Goal: Transaction & Acquisition: Book appointment/travel/reservation

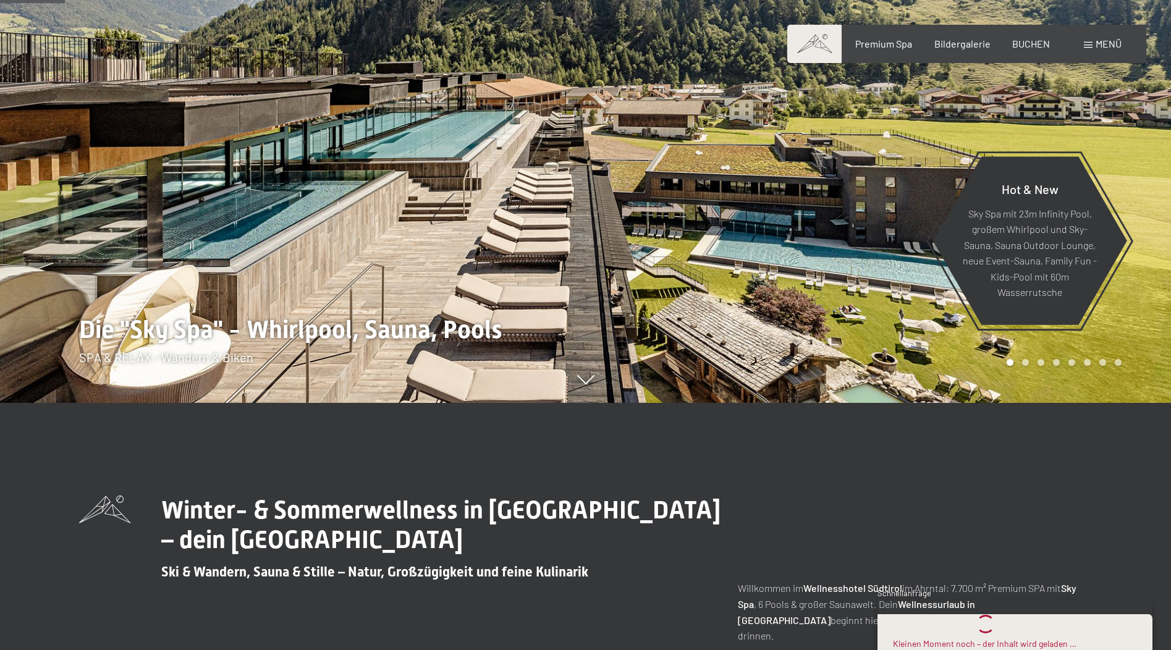
scroll to position [433, 0]
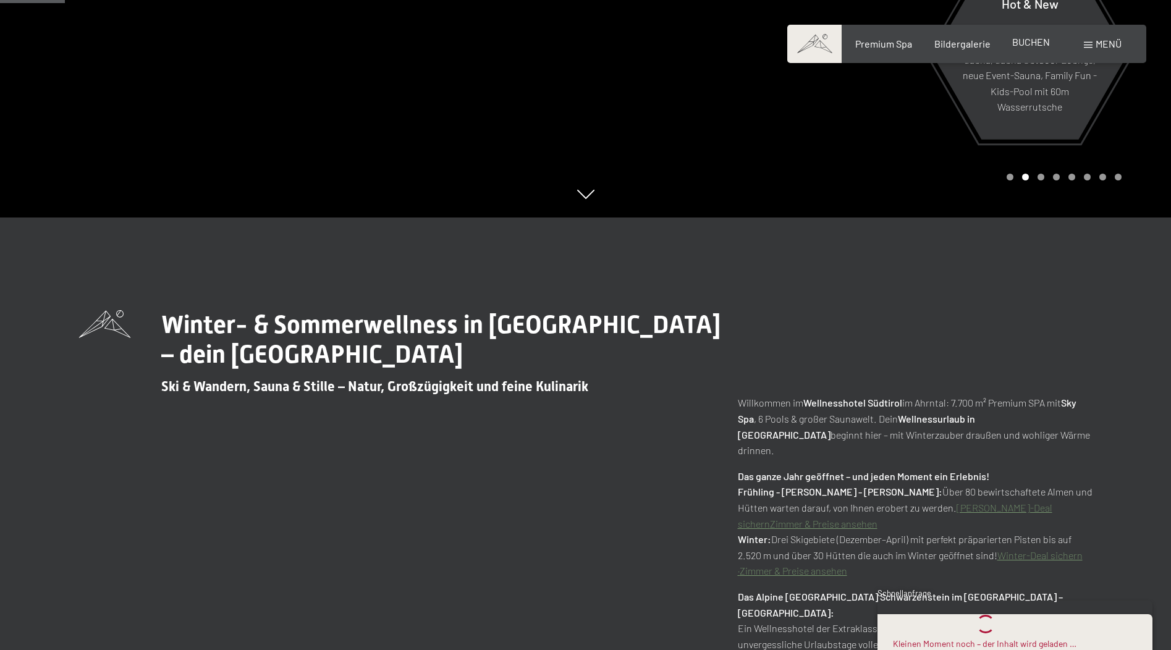
click at [1023, 43] on span "BUCHEN" at bounding box center [1031, 42] width 38 height 12
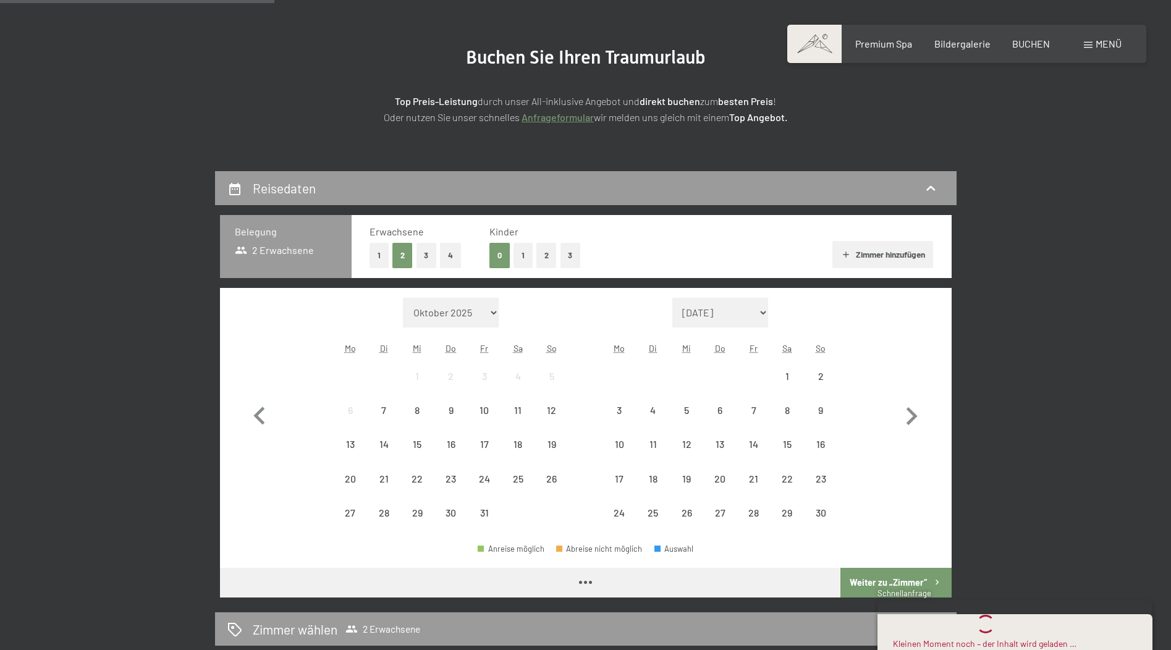
click at [341, 409] on div "6" at bounding box center [350, 420] width 31 height 31
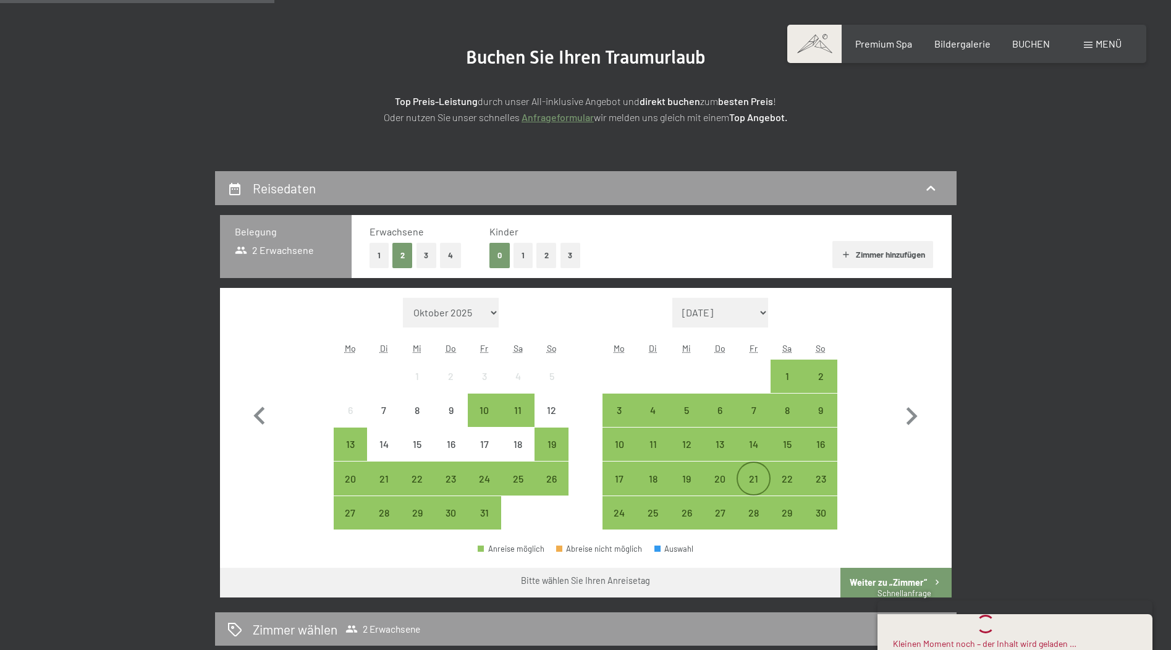
click at [760, 475] on div "21" at bounding box center [753, 489] width 31 height 31
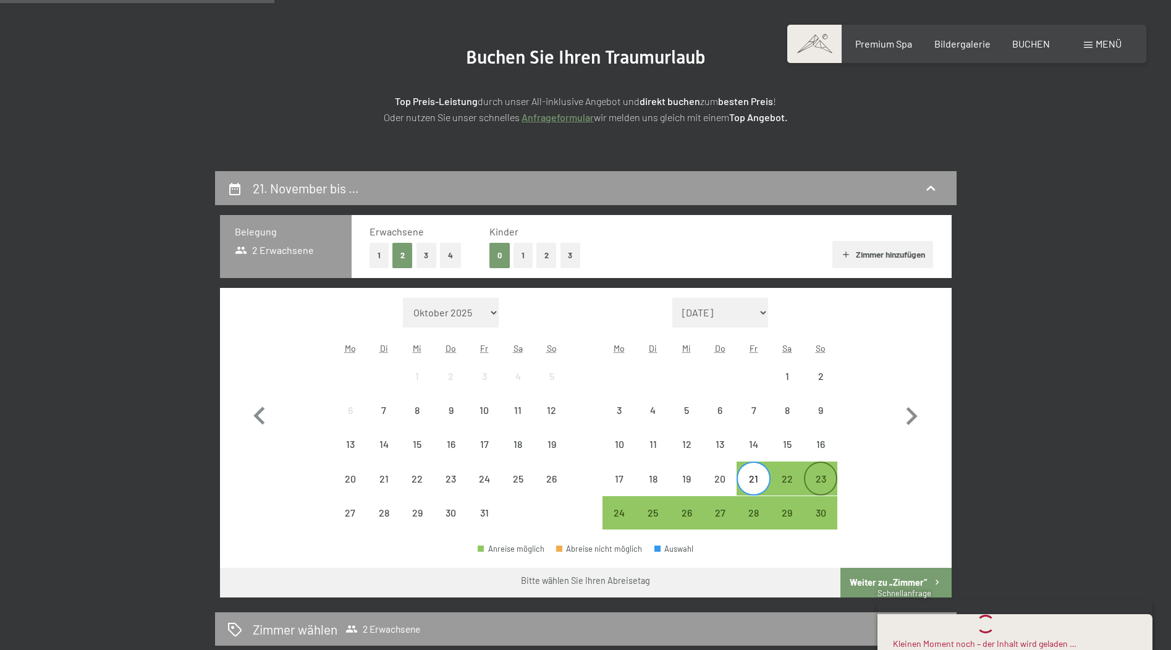
click at [820, 477] on div "23" at bounding box center [820, 489] width 31 height 31
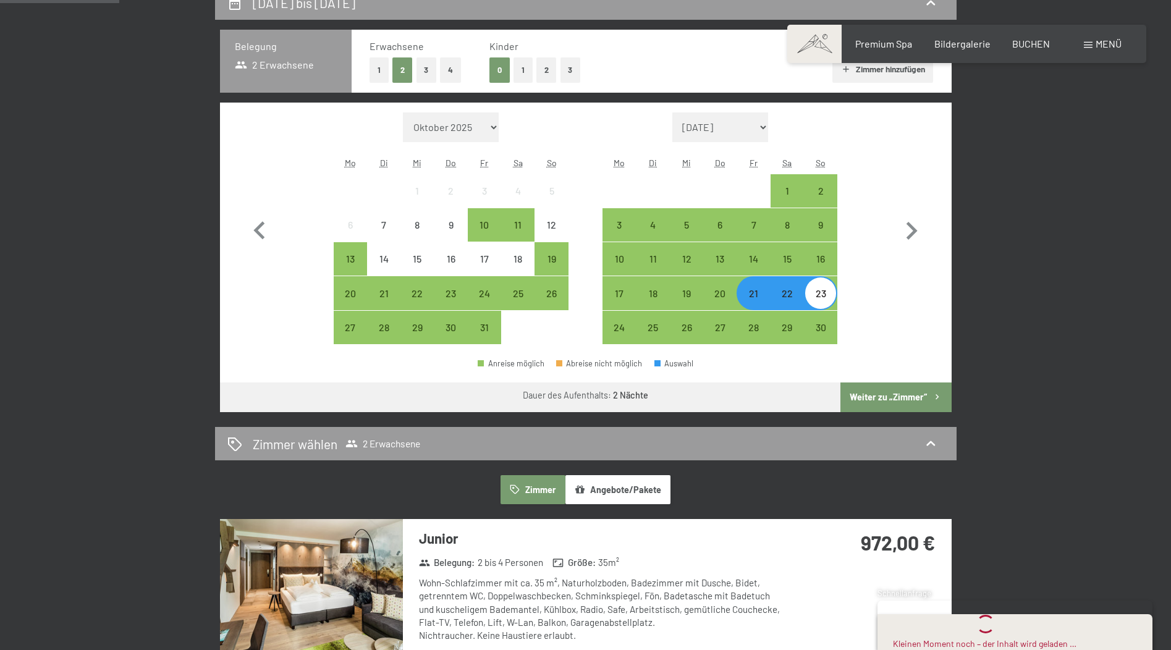
scroll to position [371, 0]
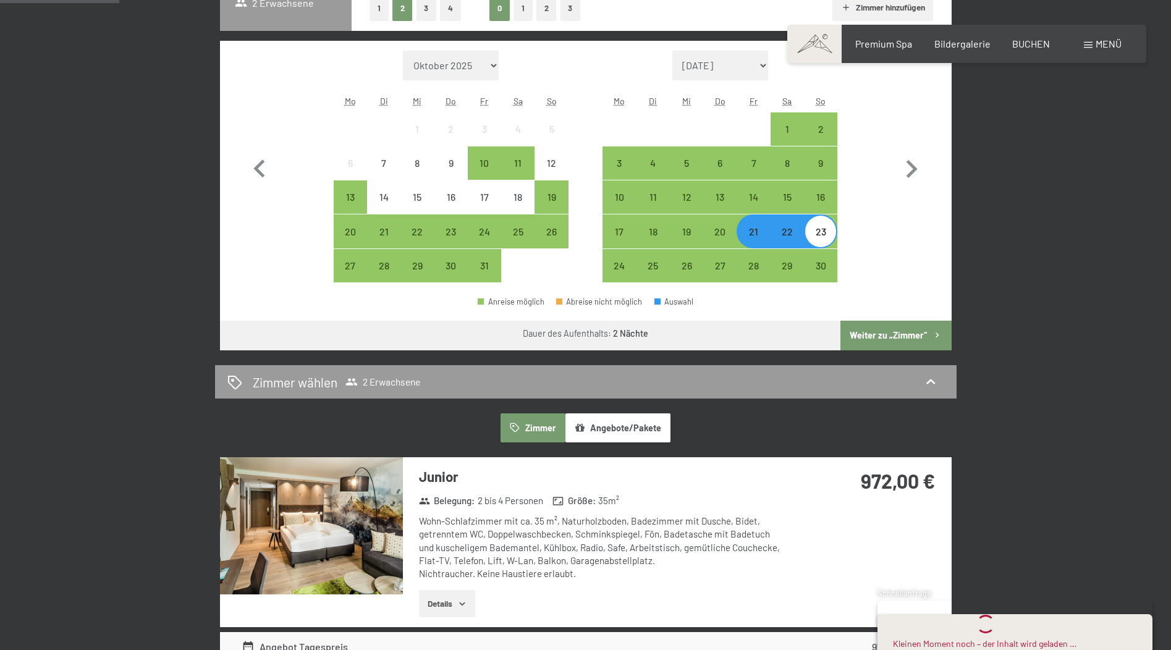
click at [888, 336] on button "Weiter zu „Zimmer“" at bounding box center [896, 336] width 111 height 30
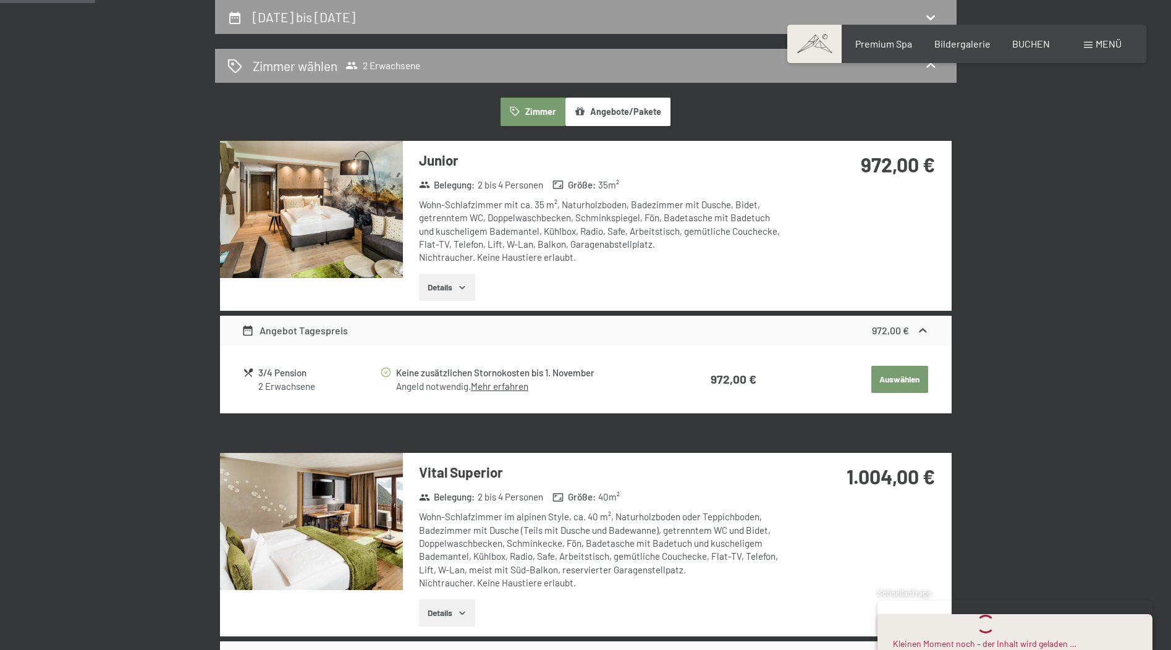
click at [326, 205] on img at bounding box center [311, 209] width 183 height 137
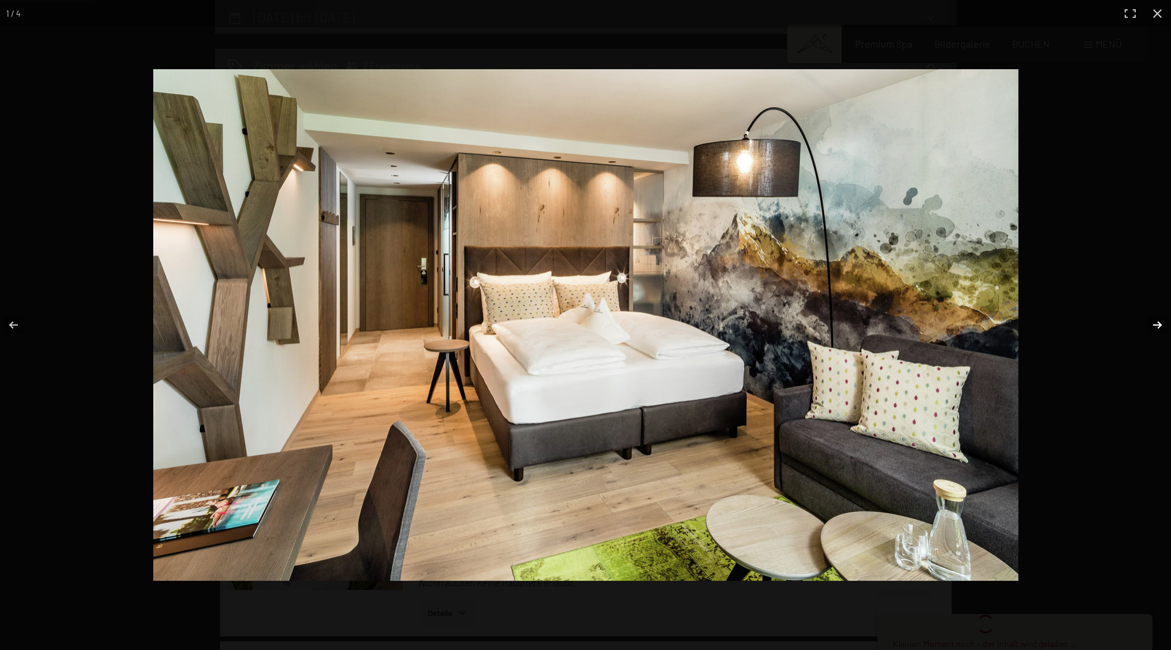
click at [1156, 326] on button "button" at bounding box center [1149, 325] width 43 height 62
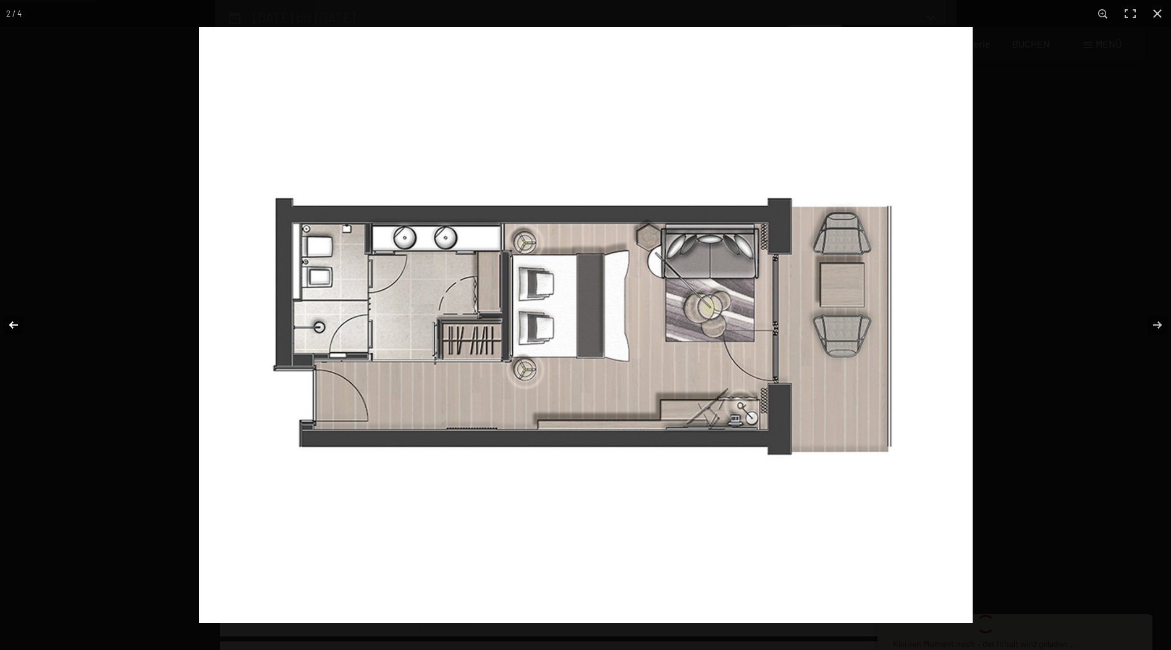
click at [18, 316] on button "button" at bounding box center [21, 325] width 43 height 62
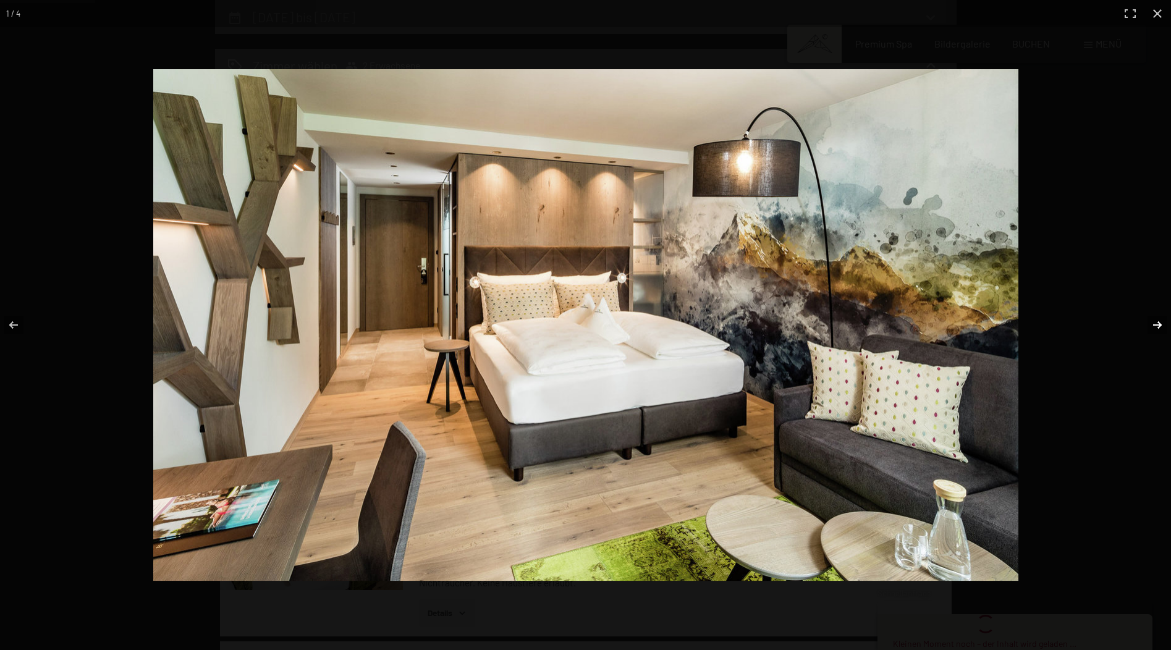
click at [1159, 318] on button "button" at bounding box center [1149, 325] width 43 height 62
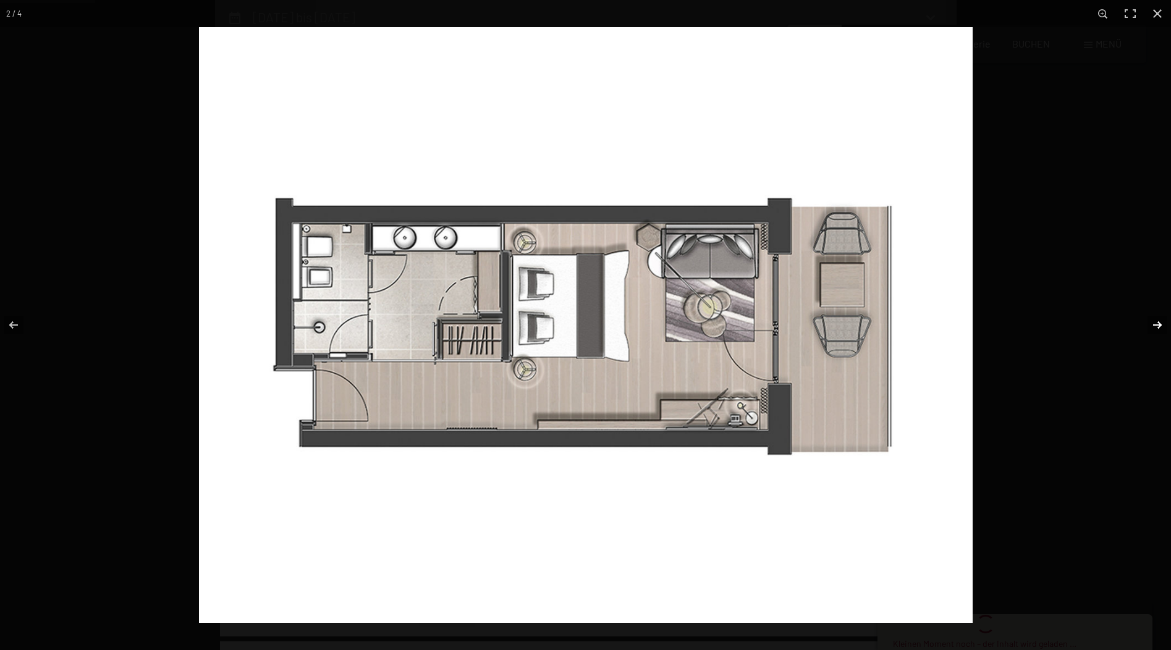
click at [1159, 318] on button "button" at bounding box center [1149, 325] width 43 height 62
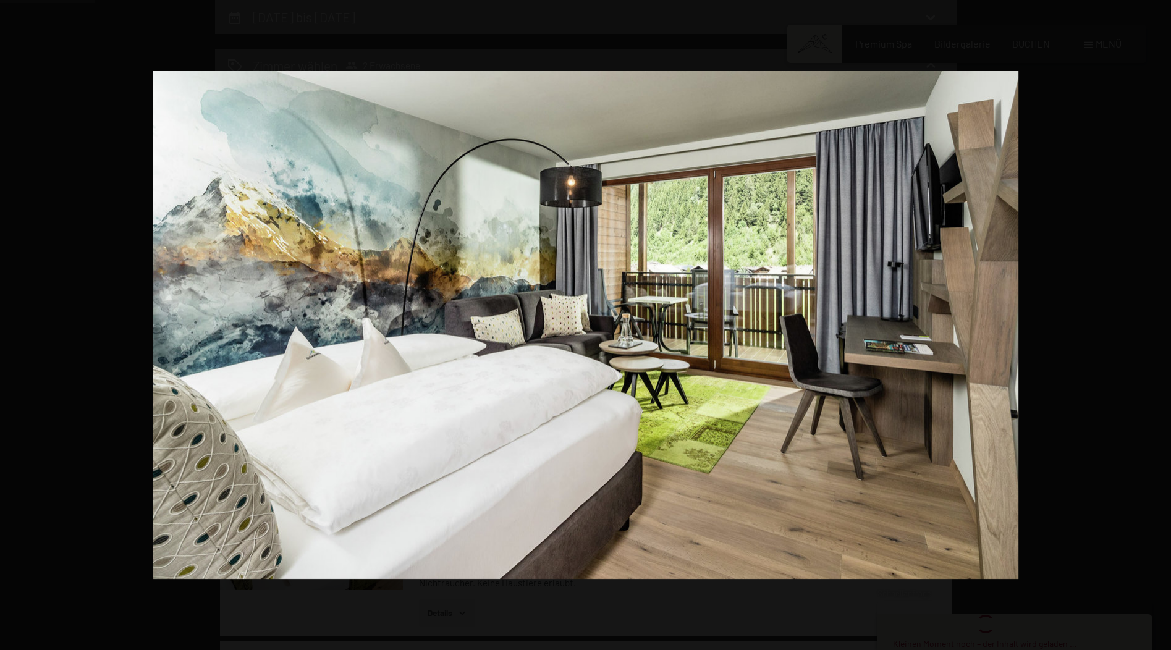
click at [1159, 318] on button "button" at bounding box center [1149, 325] width 43 height 62
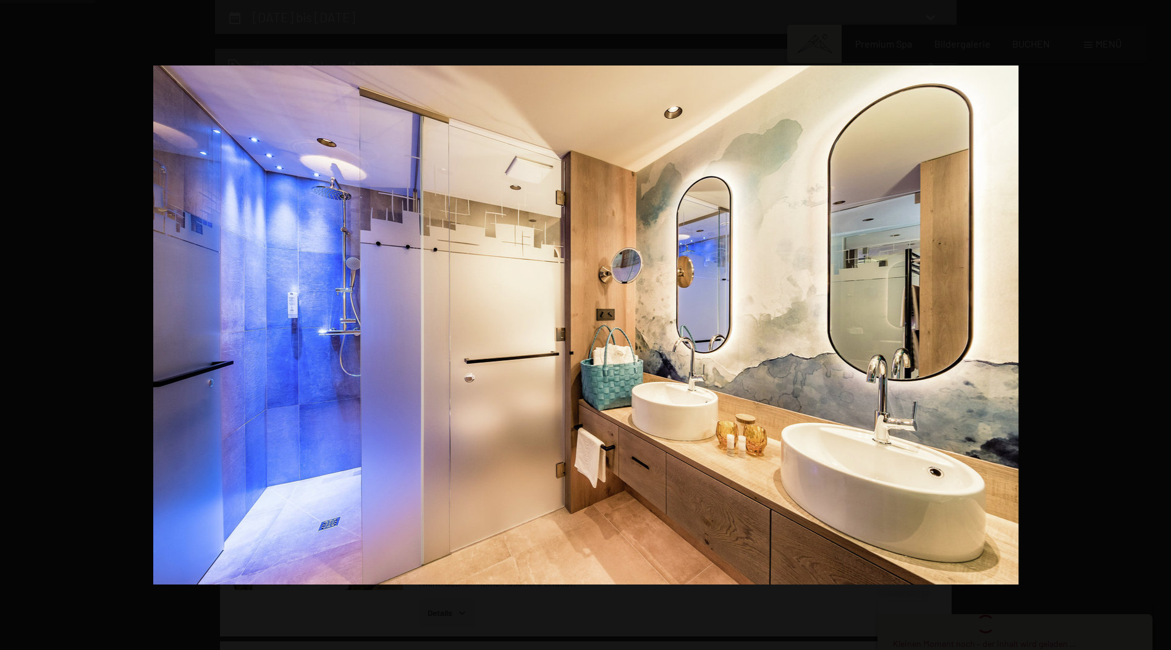
click at [1159, 318] on button "button" at bounding box center [1149, 325] width 43 height 62
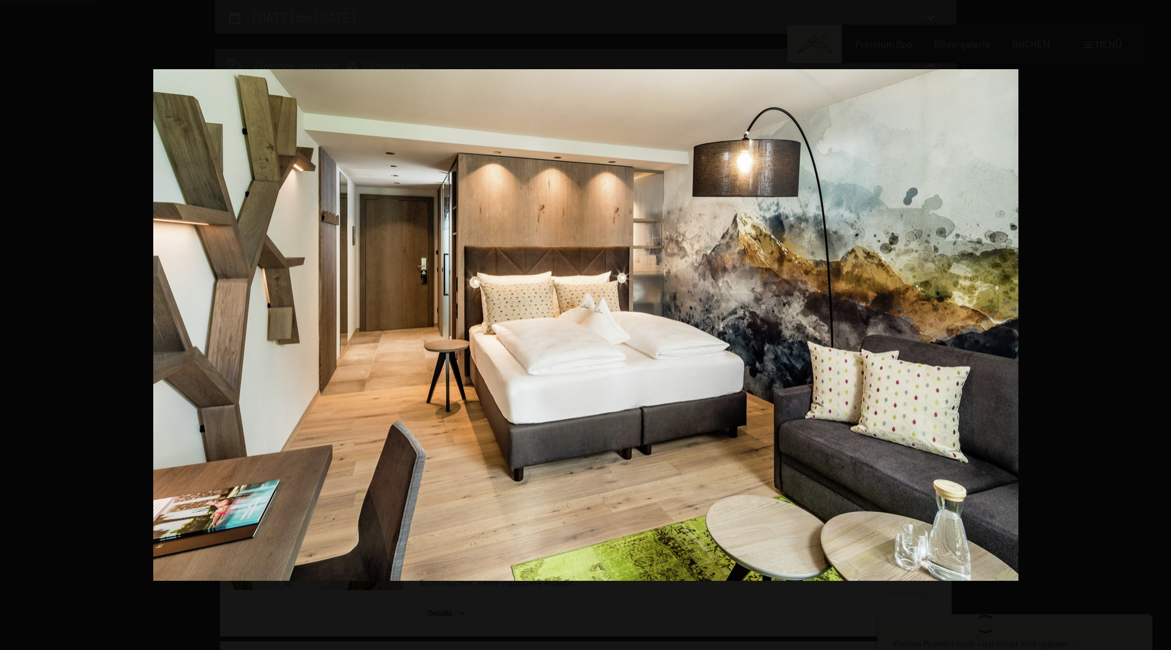
click at [1159, 318] on button "button" at bounding box center [1149, 325] width 43 height 62
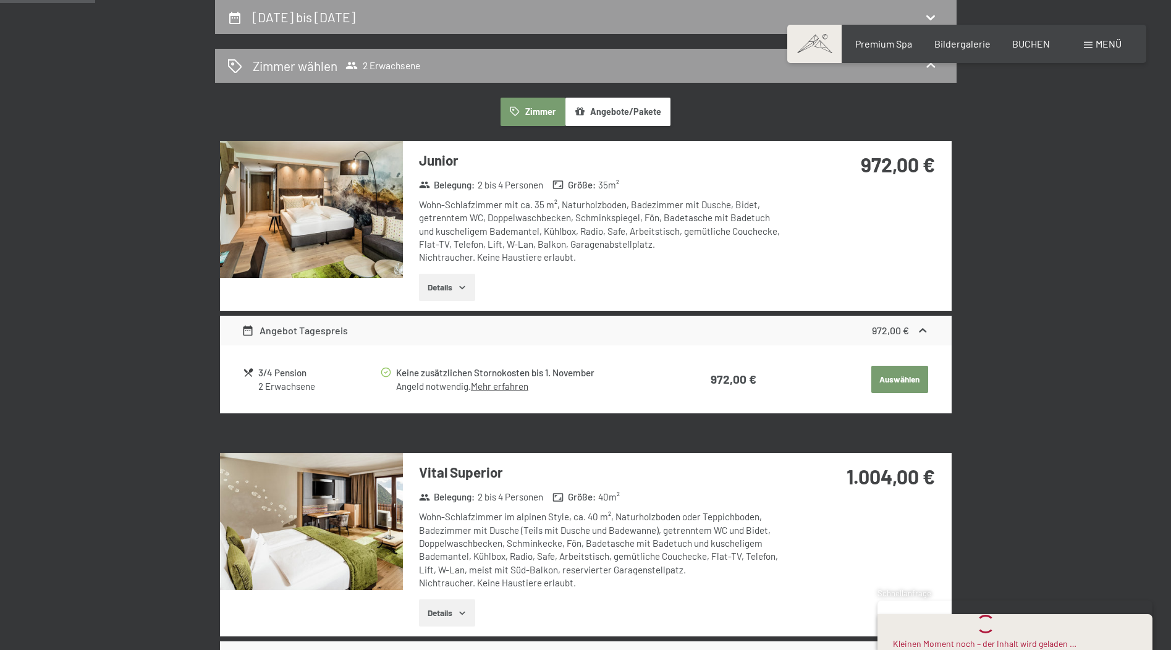
click at [0, 0] on button "button" at bounding box center [0, 0] width 0 height 0
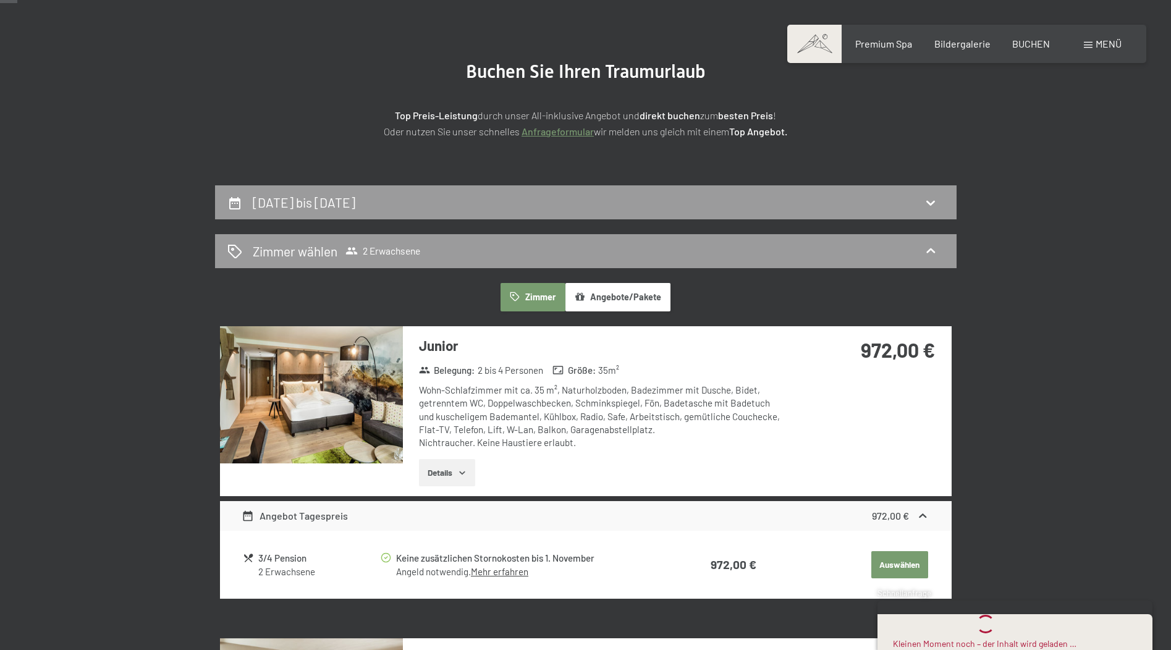
scroll to position [0, 0]
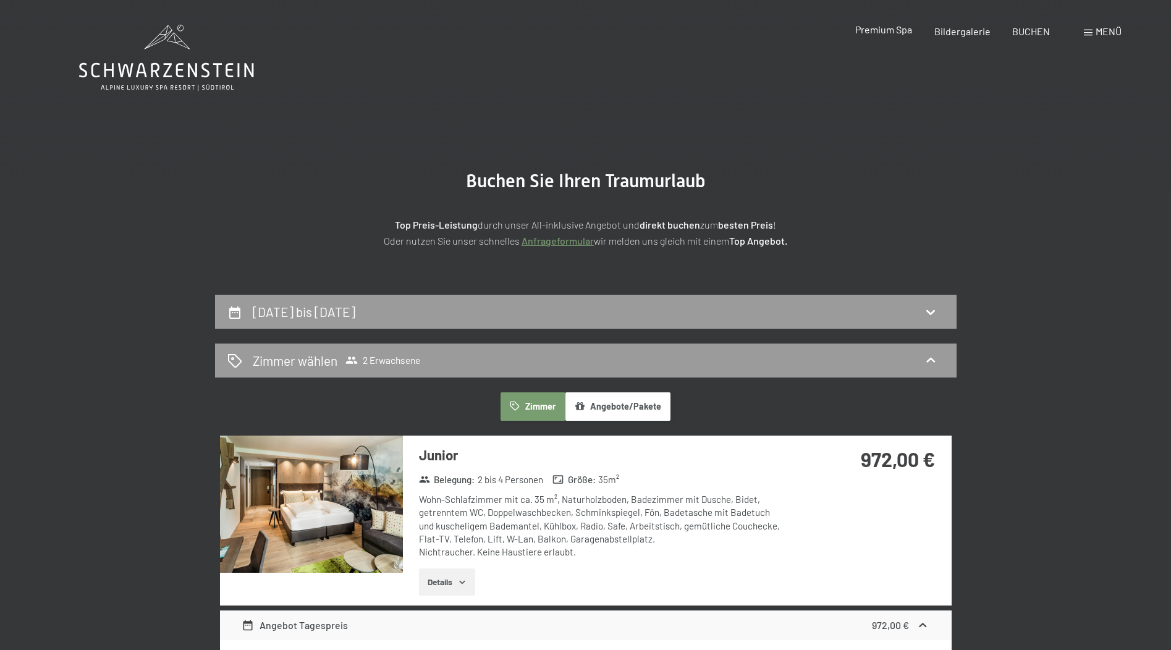
click at [903, 27] on span "Premium Spa" at bounding box center [883, 29] width 57 height 12
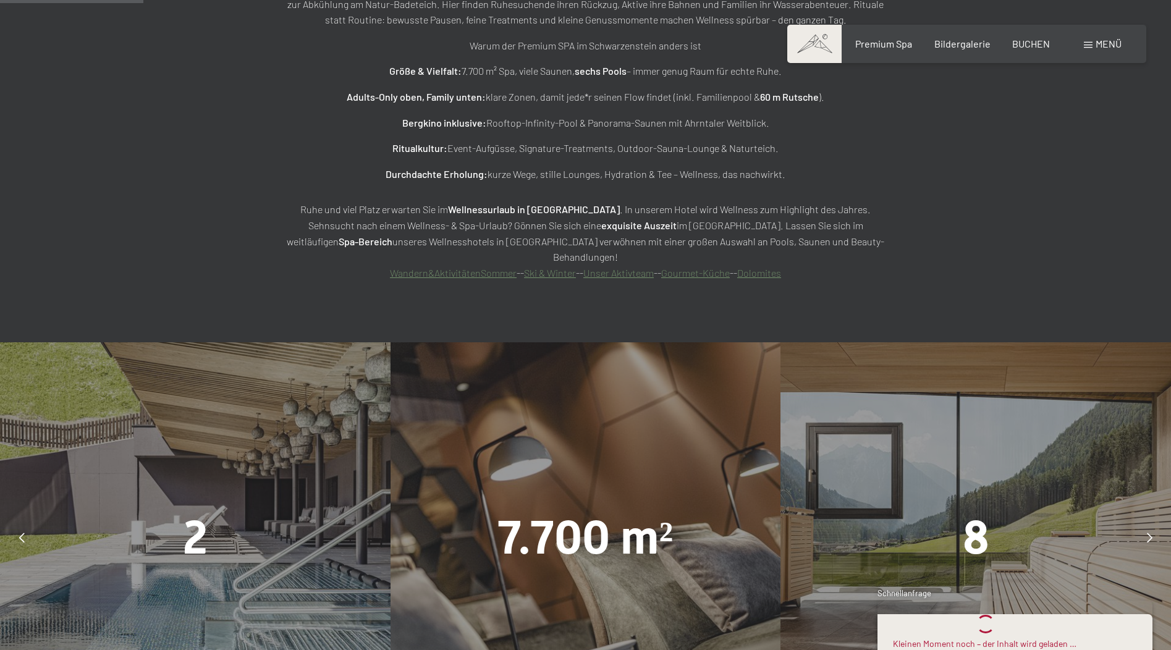
scroll to position [1236, 0]
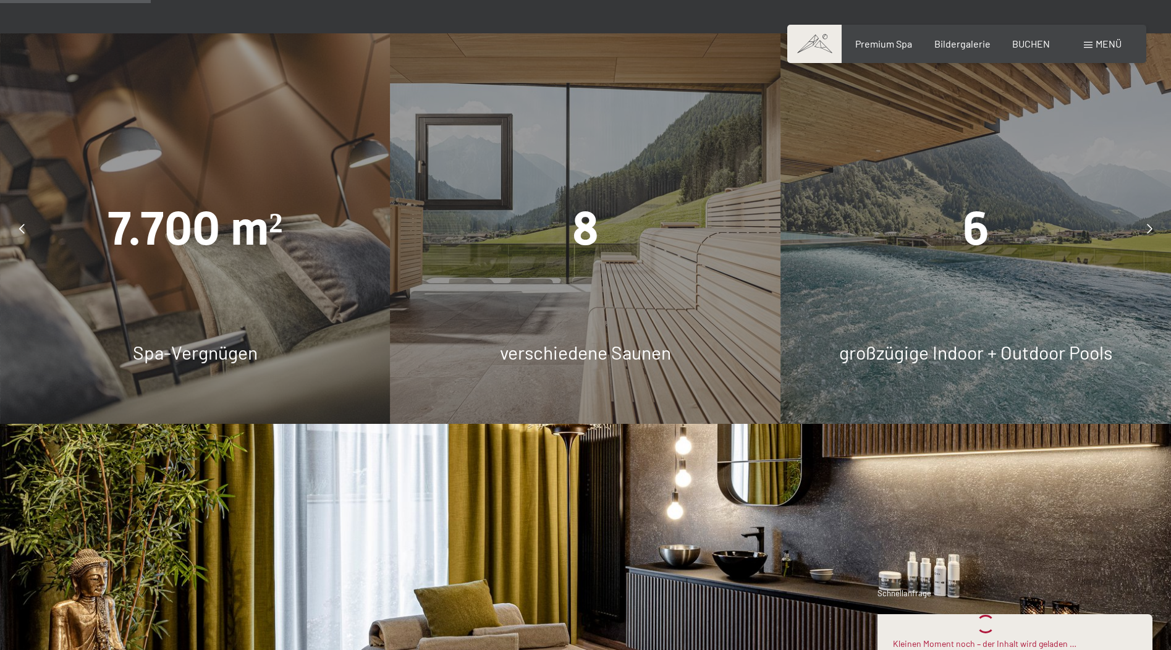
click at [579, 216] on div "8 verschiedene Saunen" at bounding box center [586, 228] width 391 height 391
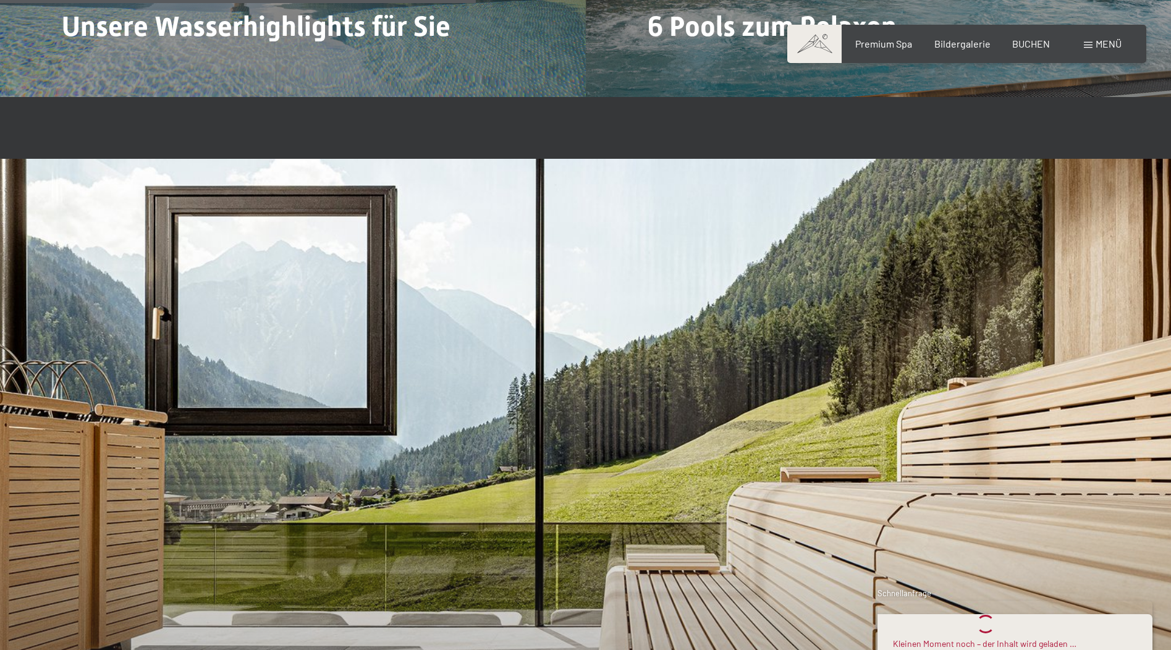
scroll to position [4079, 0]
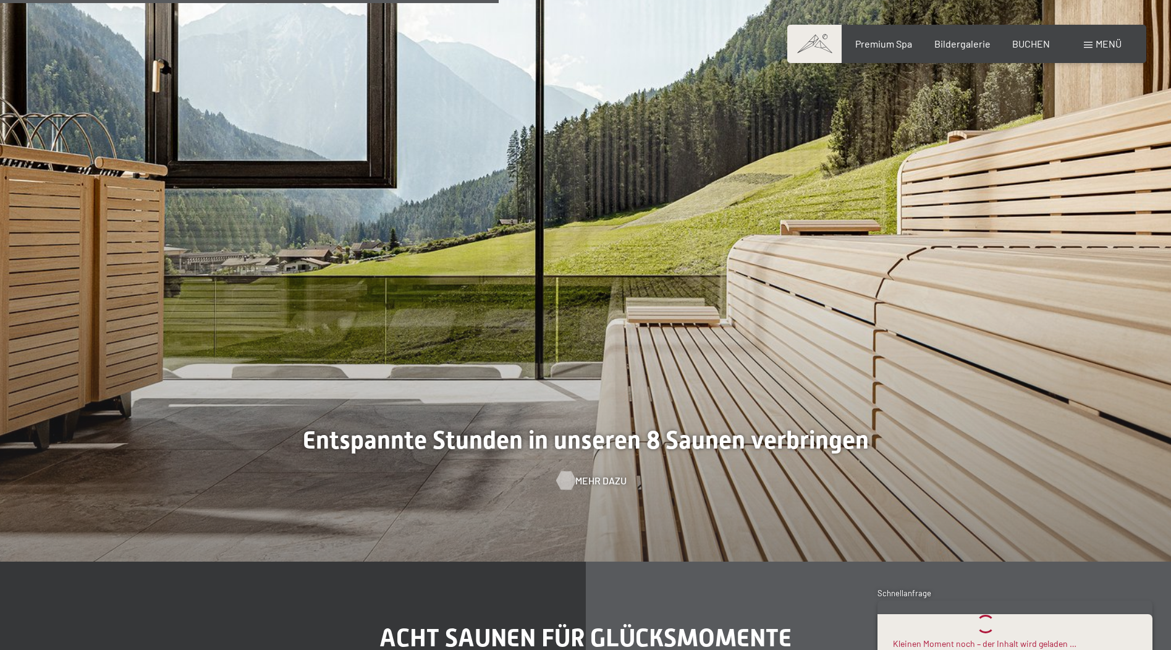
click at [591, 474] on span "Mehr dazu" at bounding box center [600, 481] width 51 height 14
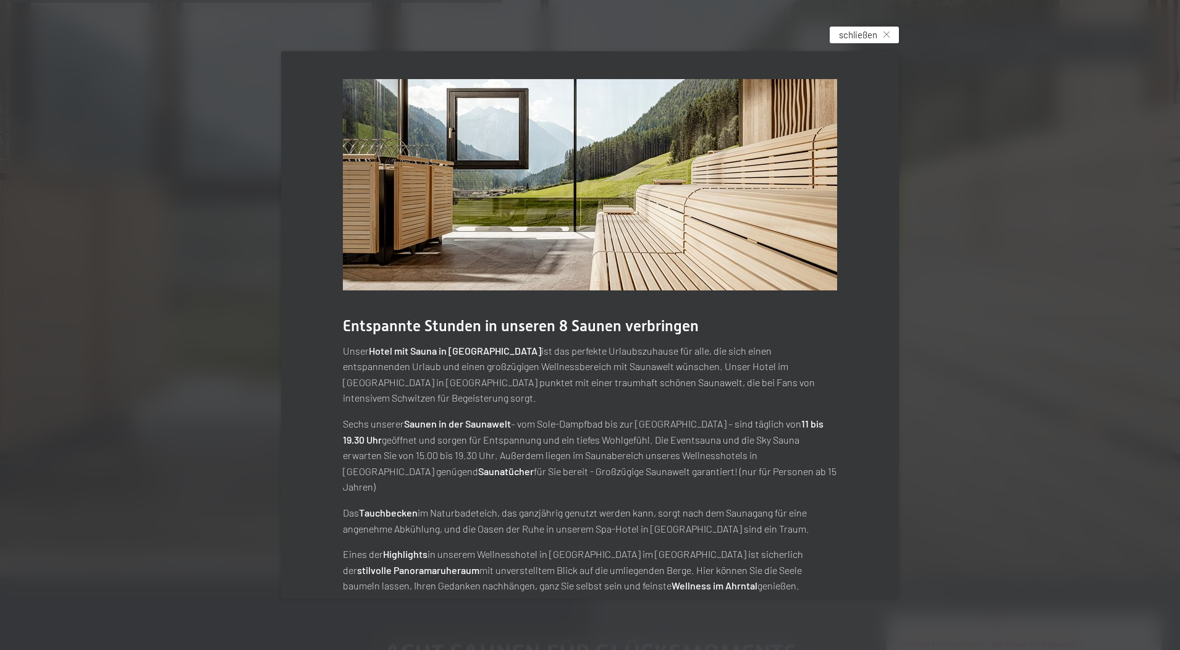
click at [869, 38] on span "schließen" at bounding box center [858, 34] width 38 height 13
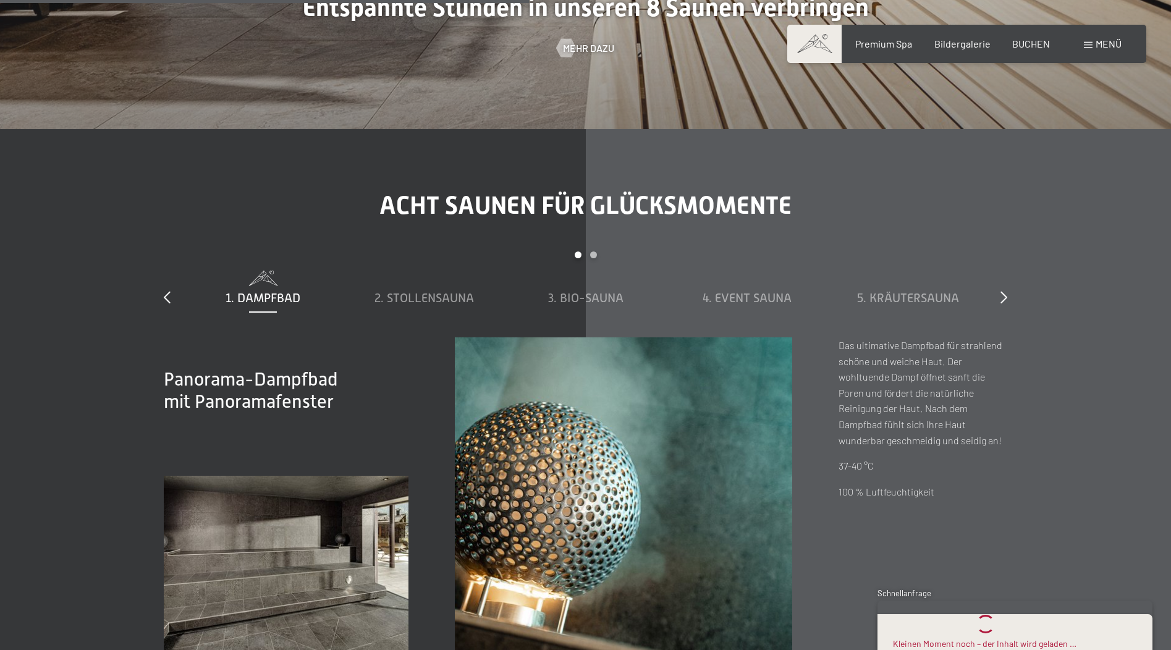
scroll to position [4573, 0]
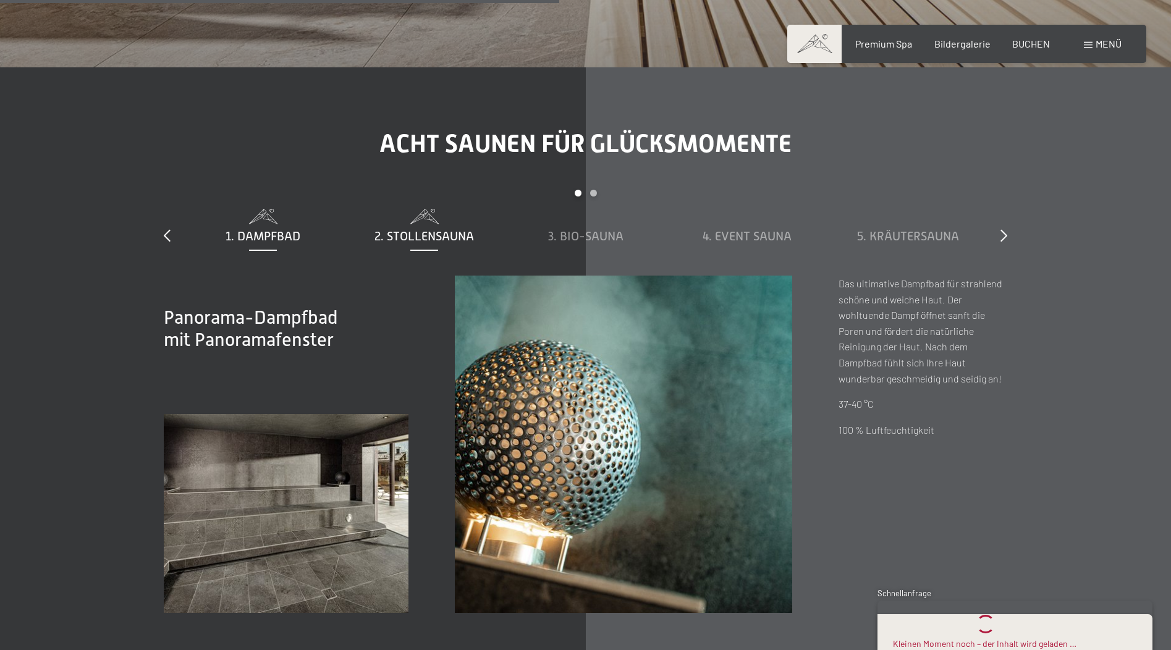
click at [428, 229] on span "2. Stollensauna" at bounding box center [425, 236] width 100 height 14
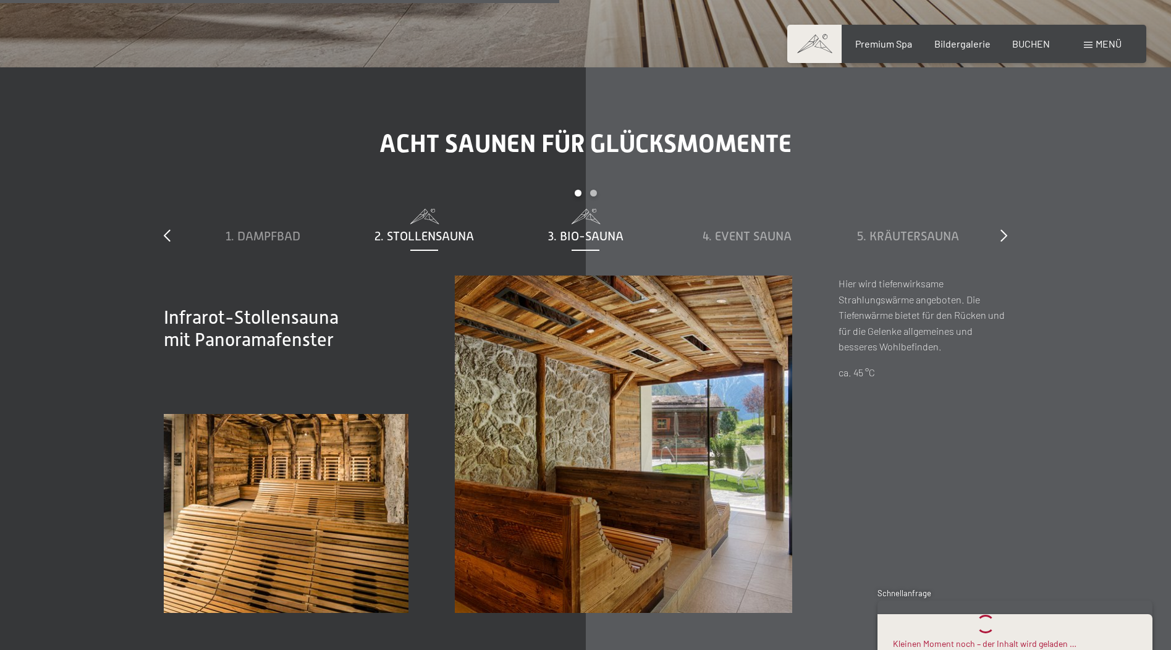
click at [567, 229] on span "3. Bio-Sauna" at bounding box center [585, 236] width 75 height 14
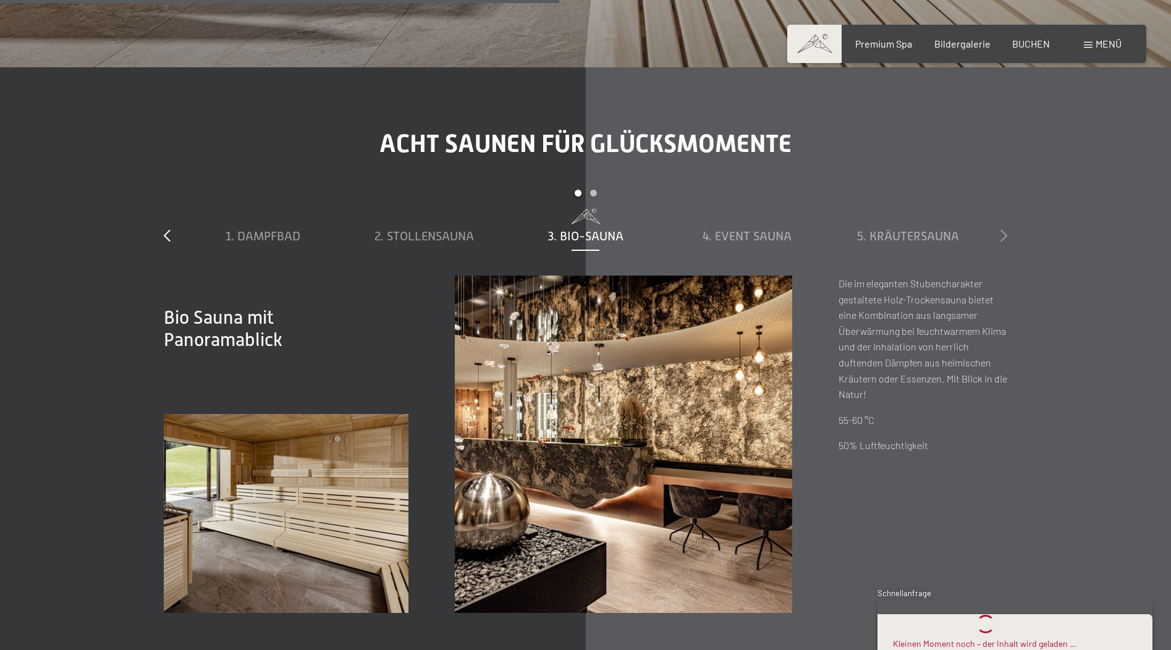
click at [1002, 229] on icon at bounding box center [1004, 235] width 7 height 12
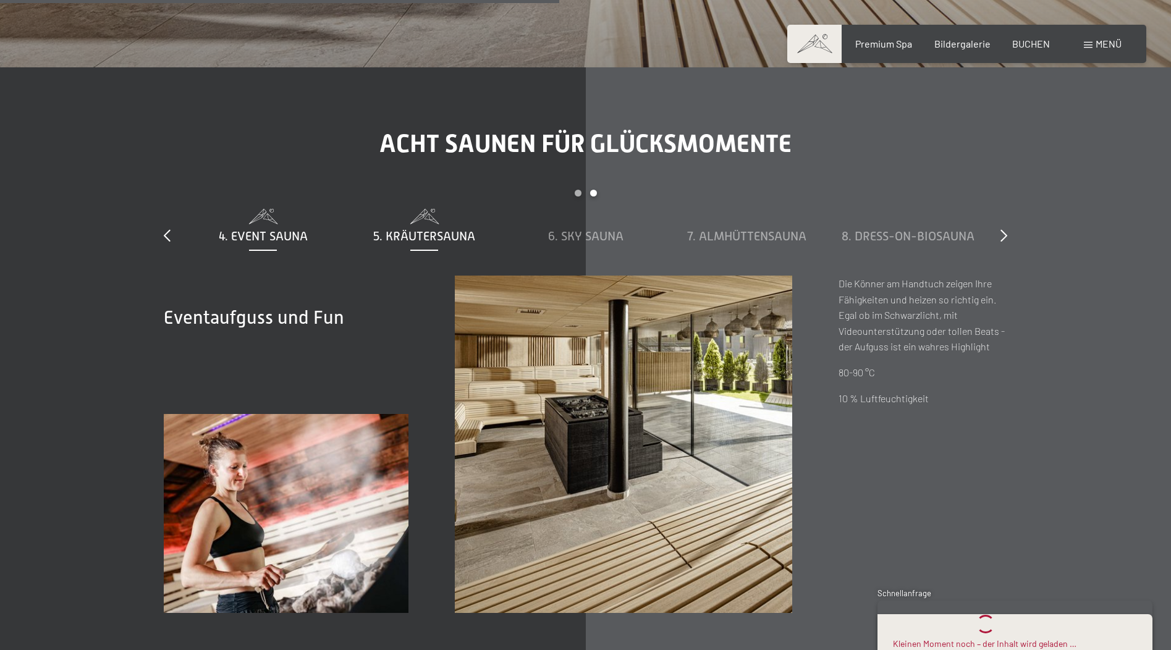
click at [404, 229] on span "5. Kräutersauna" at bounding box center [424, 236] width 102 height 14
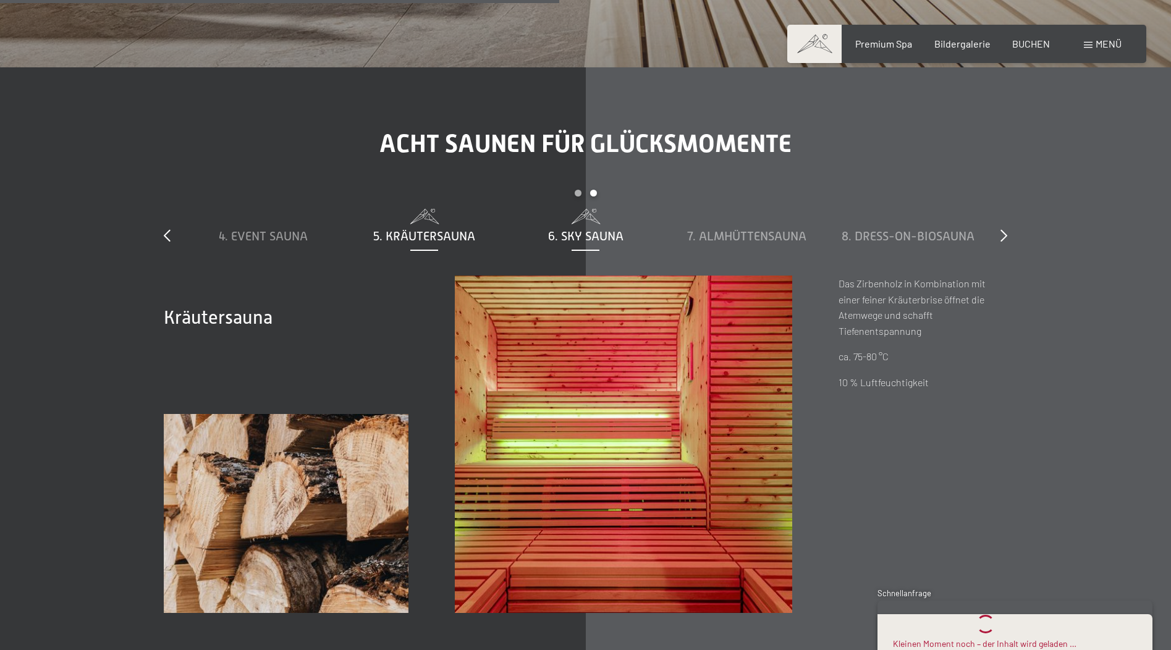
click at [573, 229] on span "6. Sky Sauna" at bounding box center [585, 236] width 75 height 14
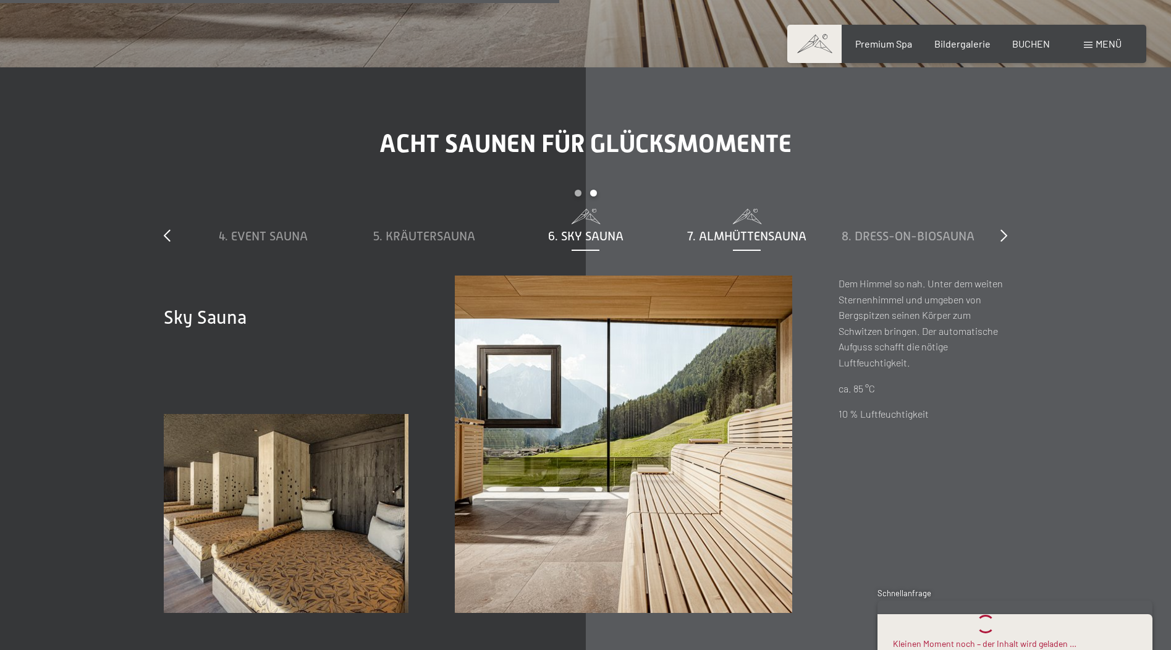
click at [707, 229] on span "7. Almhüttensauna" at bounding box center [746, 236] width 119 height 14
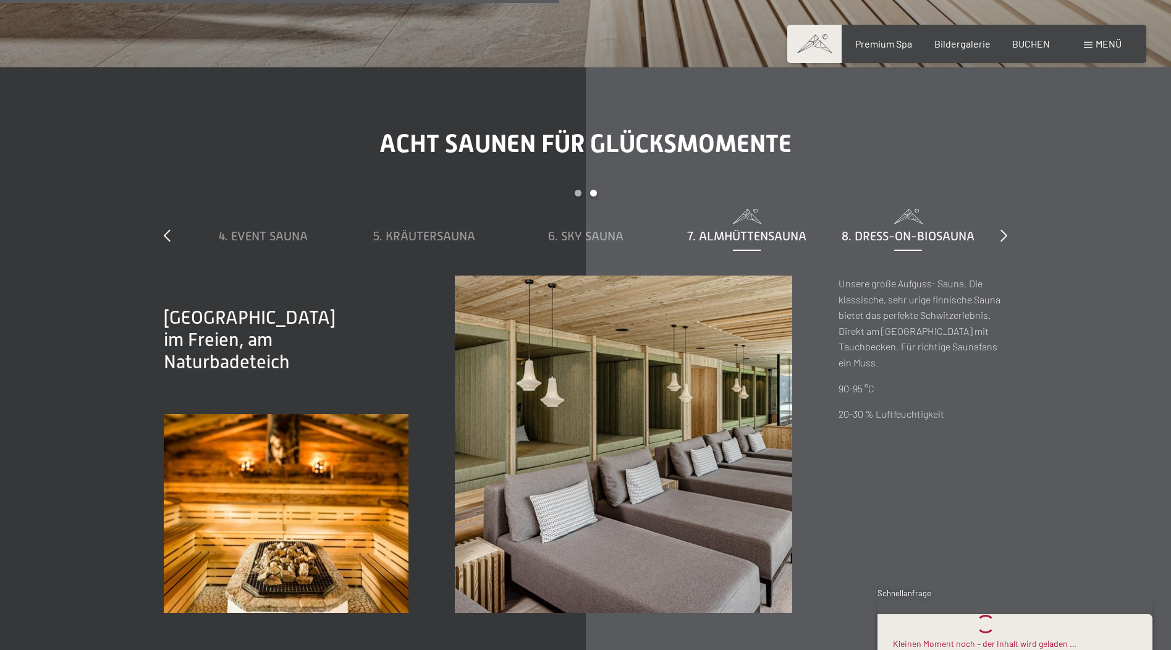
click at [934, 209] on span at bounding box center [908, 216] width 149 height 15
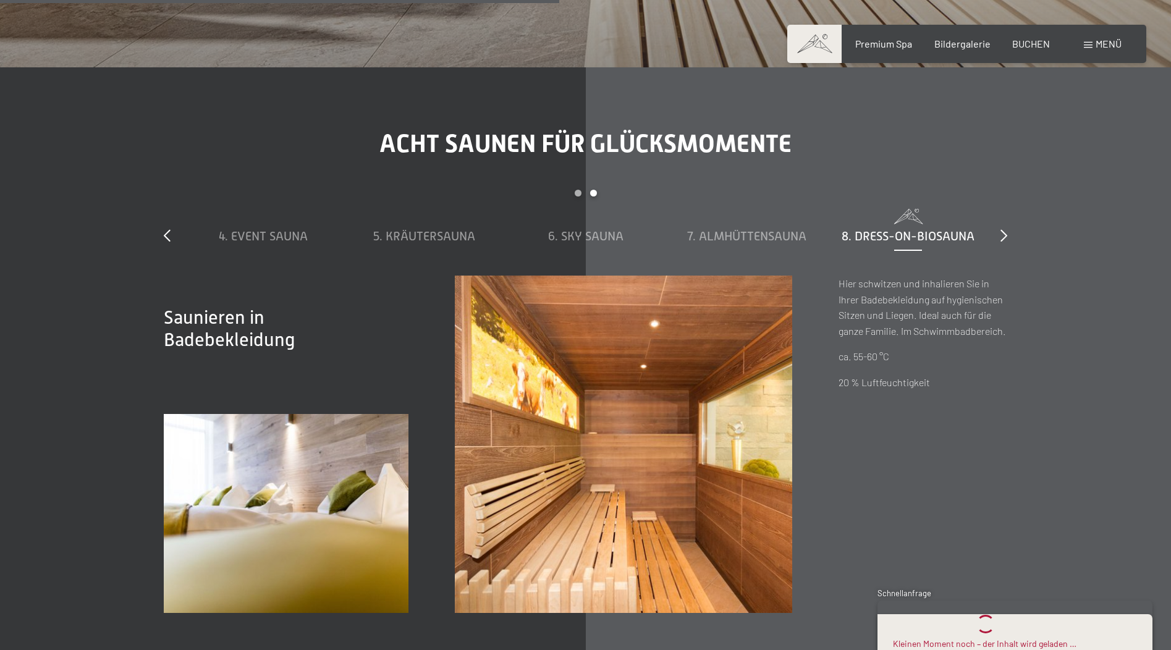
click at [994, 190] on div "slide 4 to 8 of 8 1. Dampfbad 2. Stollensauna 3. Bio-Sauna 4. Event Sauna 5. Kr…" at bounding box center [586, 233] width 844 height 86
click at [999, 190] on div "slide 4 to 8 of 8 1. Dampfbad 2. Stollensauna 3. Bio-Sauna 4. Event Sauna 5. Kr…" at bounding box center [586, 233] width 844 height 86
click at [1005, 229] on icon at bounding box center [1004, 235] width 7 height 12
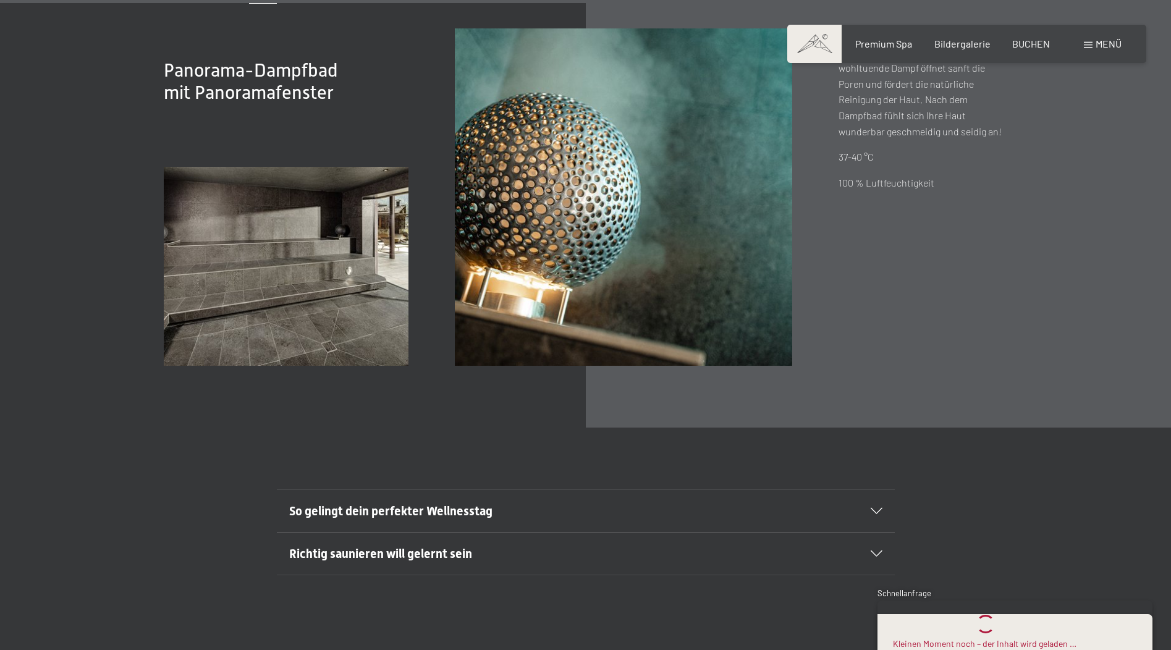
scroll to position [5130, 0]
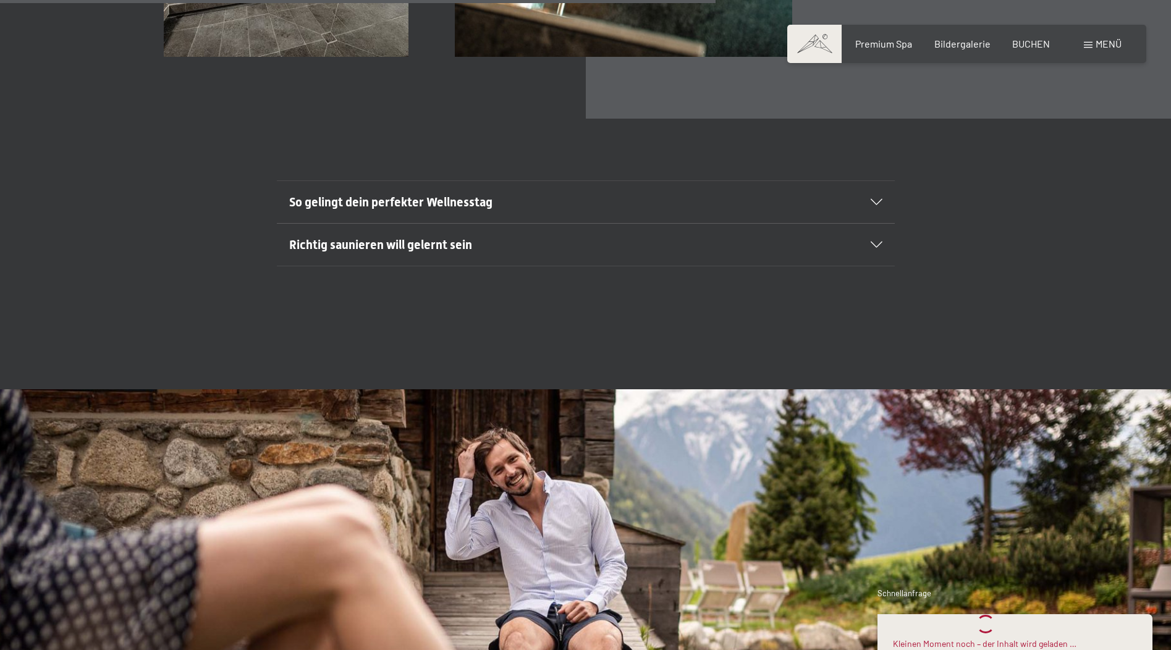
click at [598, 236] on h2 "Richtig saunieren will gelernt sein" at bounding box center [556, 244] width 534 height 17
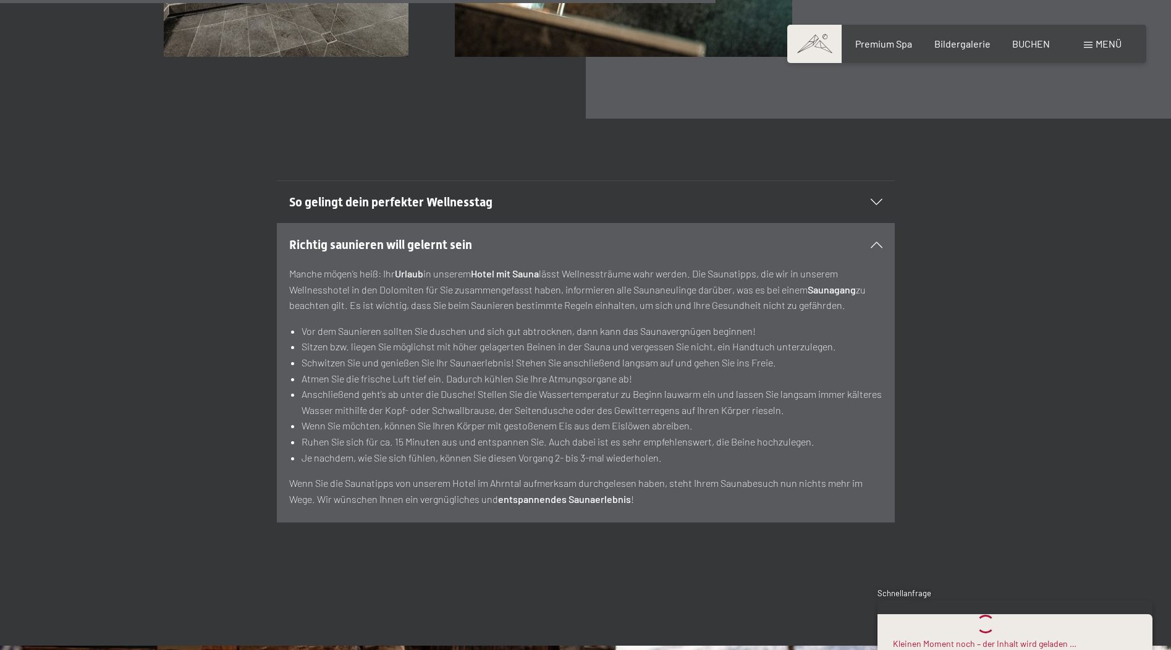
click at [640, 193] on h2 "So gelingt dein perfekter Wellnesstag" at bounding box center [556, 201] width 534 height 17
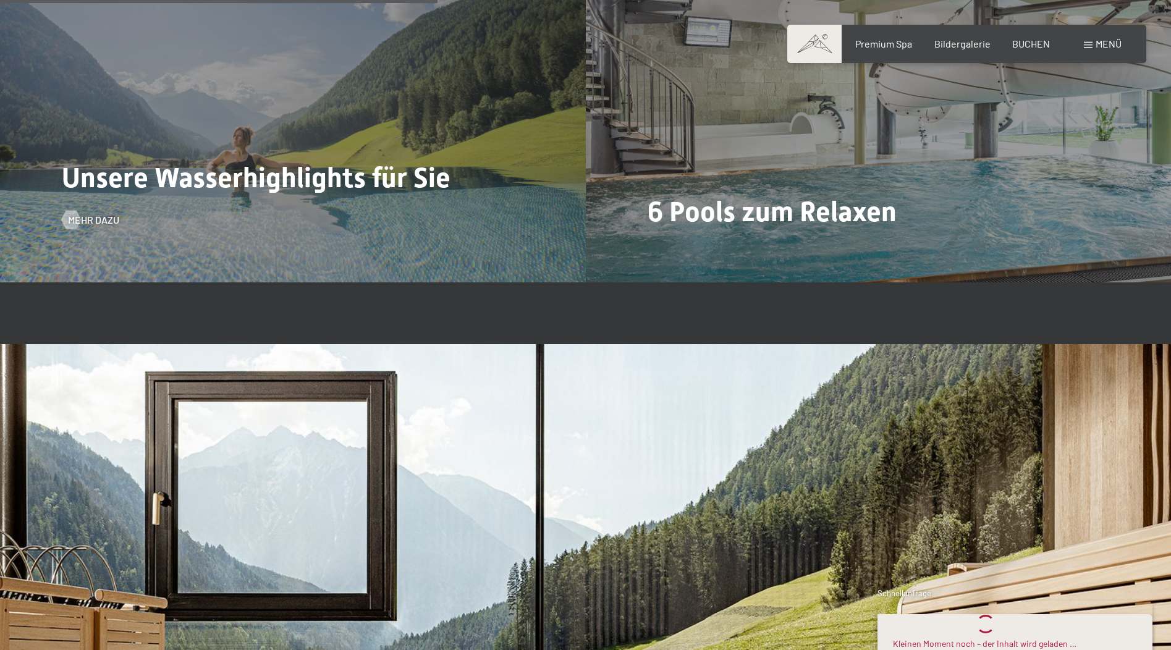
scroll to position [3337, 0]
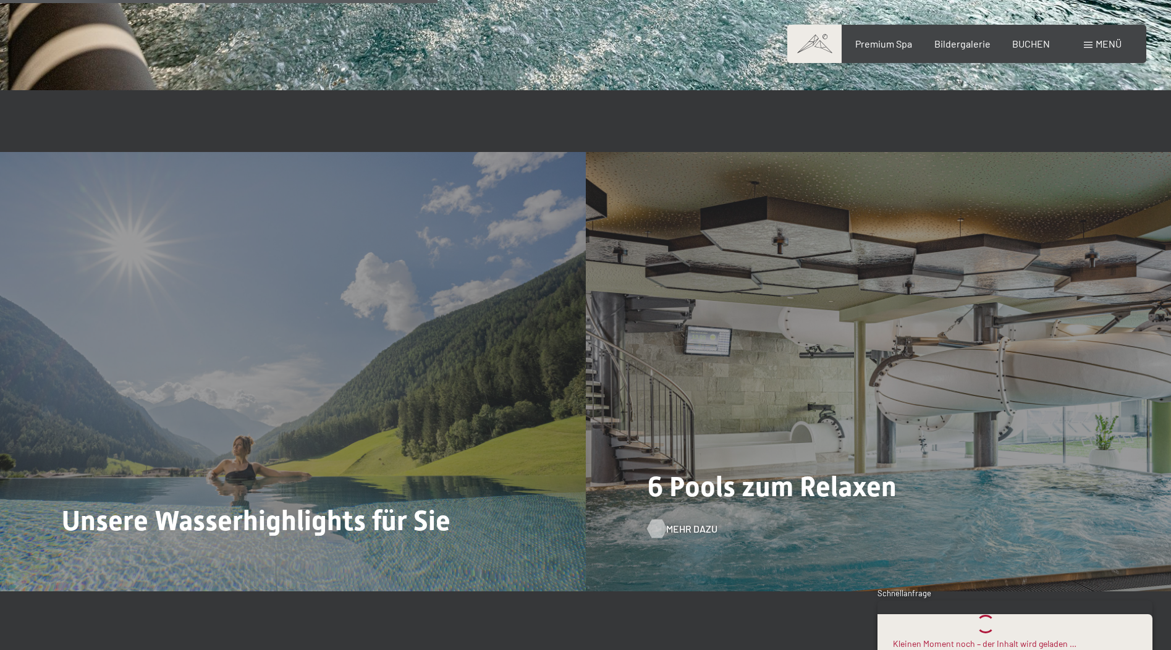
click at [674, 522] on span "Mehr dazu" at bounding box center [691, 529] width 51 height 14
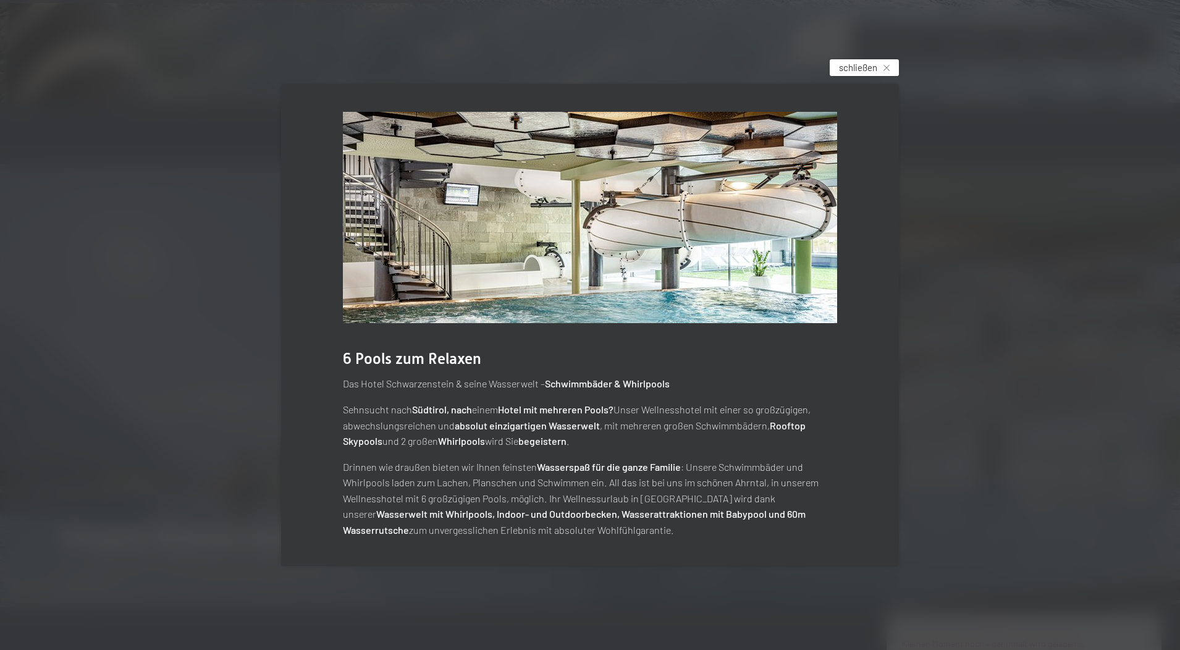
click at [850, 68] on span "schließen" at bounding box center [858, 67] width 38 height 13
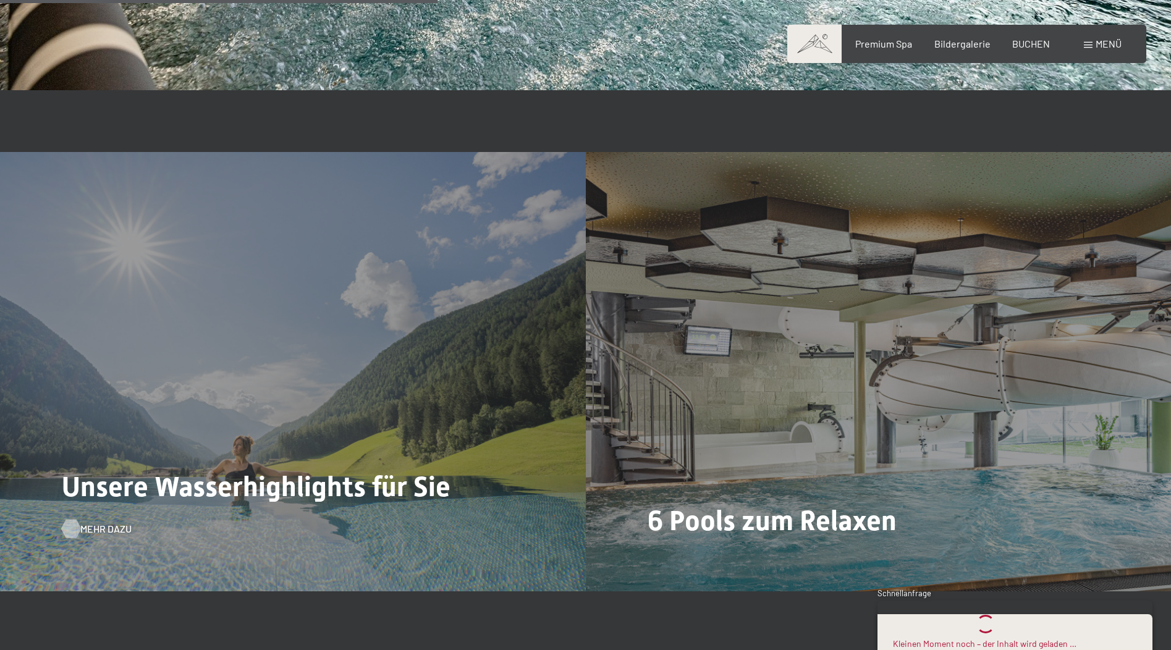
click at [101, 522] on span "Mehr dazu" at bounding box center [105, 529] width 51 height 14
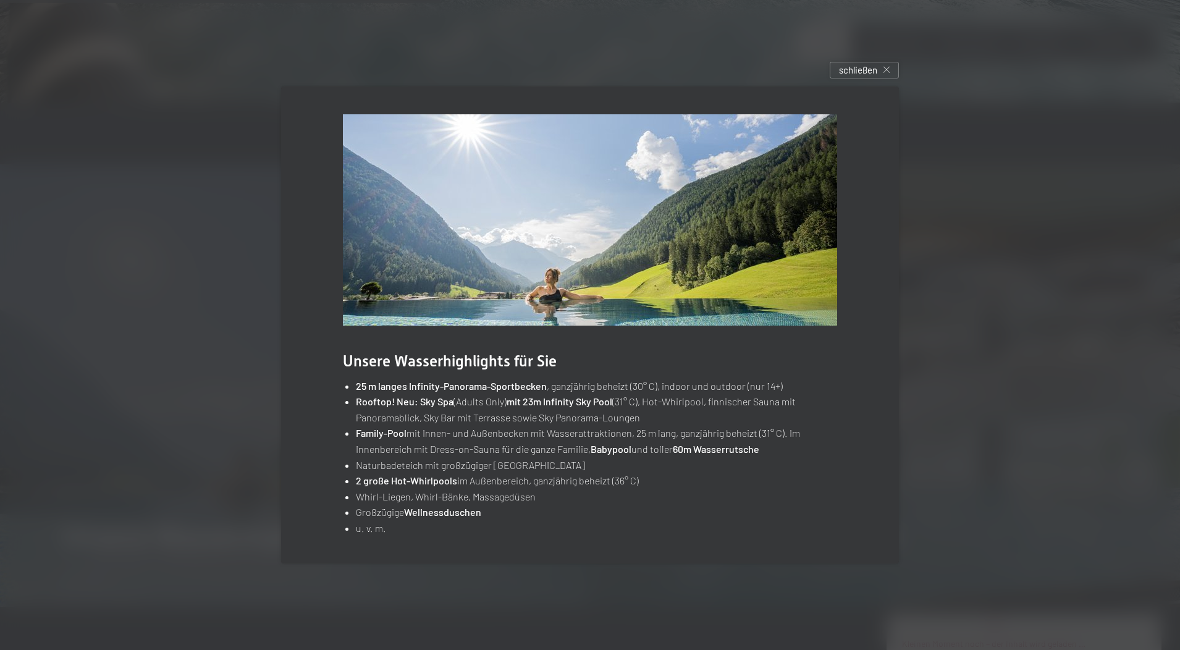
click at [875, 82] on div "Unsere Wasserhighlights für Sie 25 m langes Infinity-Panorama-Sportbecken , gan…" at bounding box center [590, 325] width 655 height 515
click at [871, 68] on span "schließen" at bounding box center [858, 70] width 38 height 13
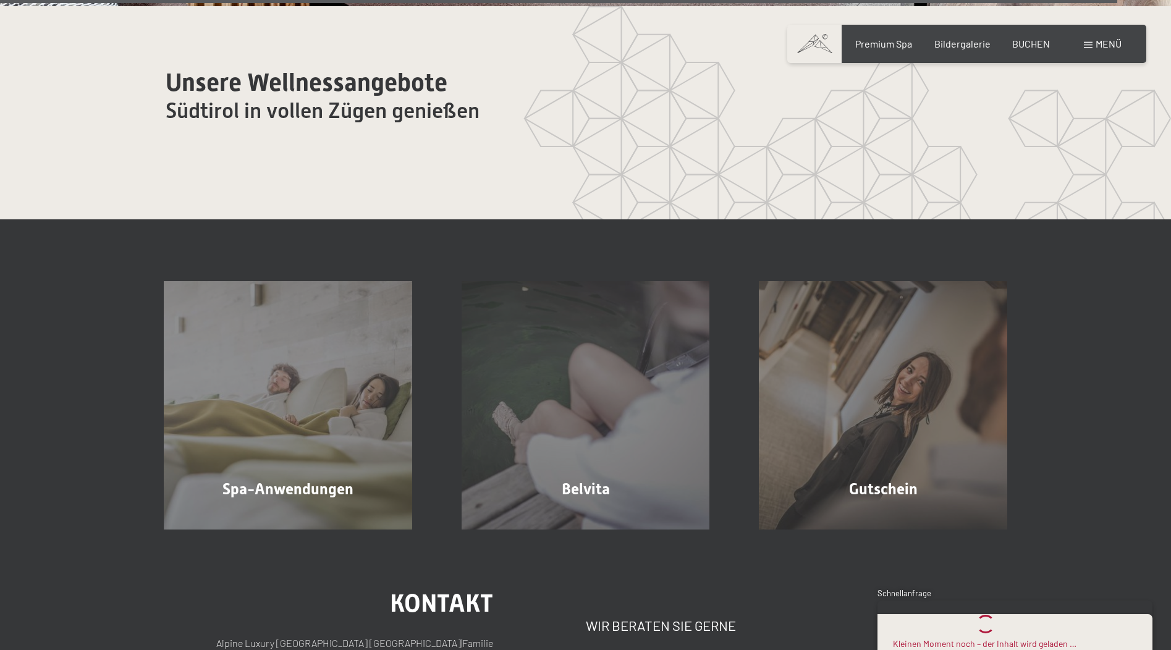
scroll to position [8714, 0]
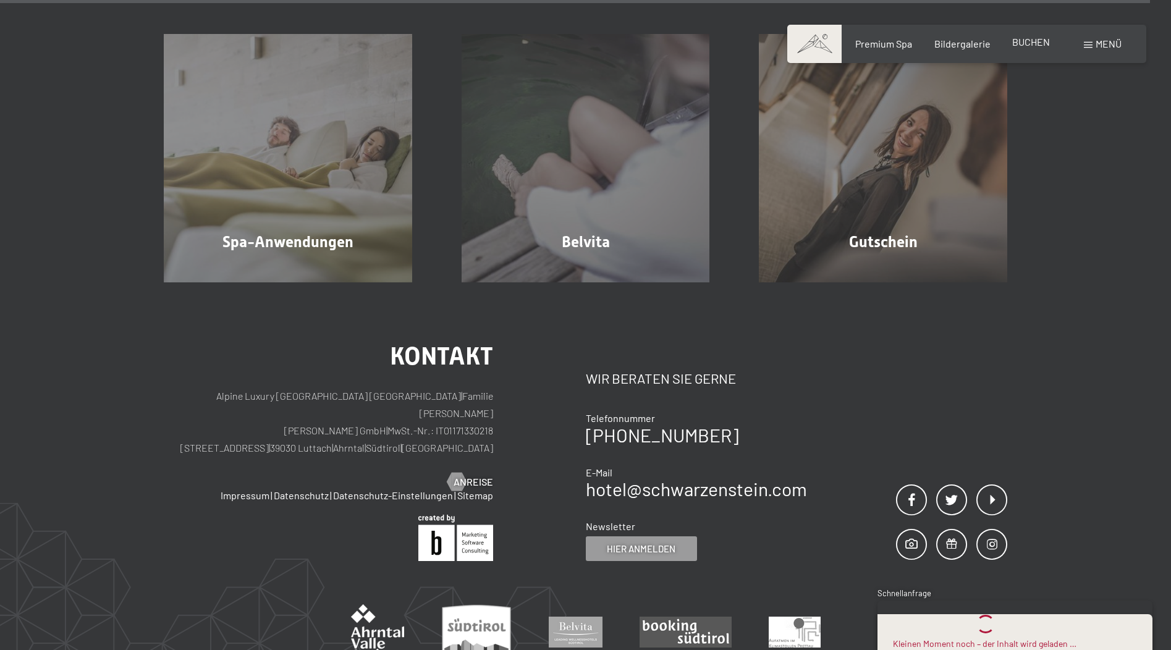
click at [1044, 40] on span "BUCHEN" at bounding box center [1031, 42] width 38 height 12
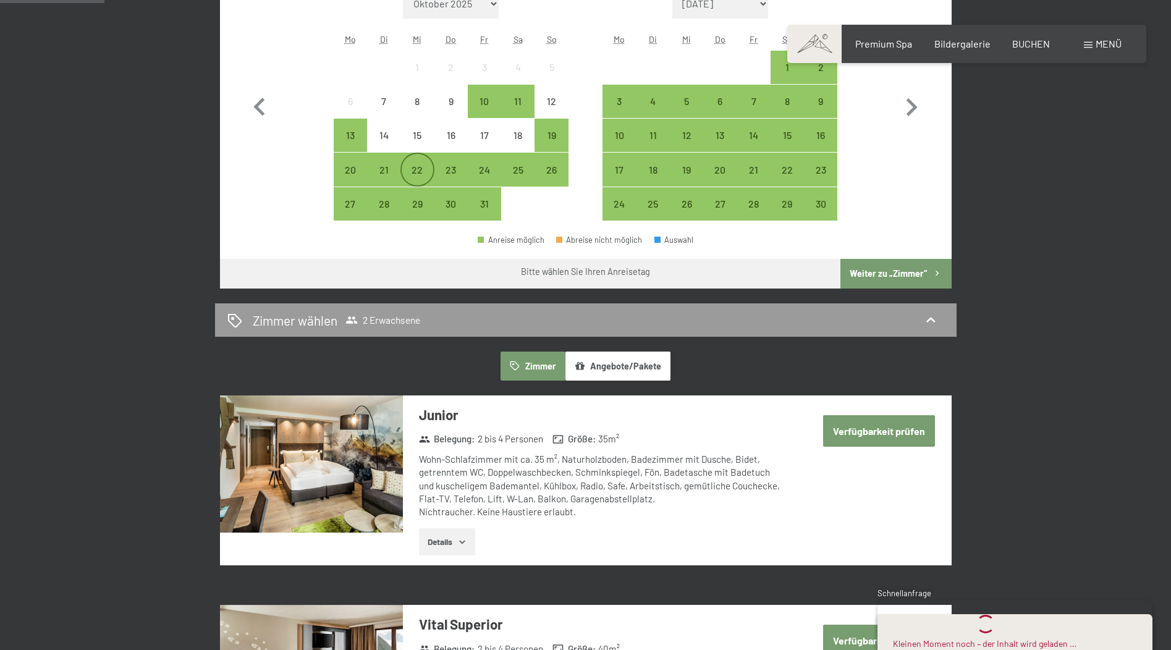
scroll to position [371, 0]
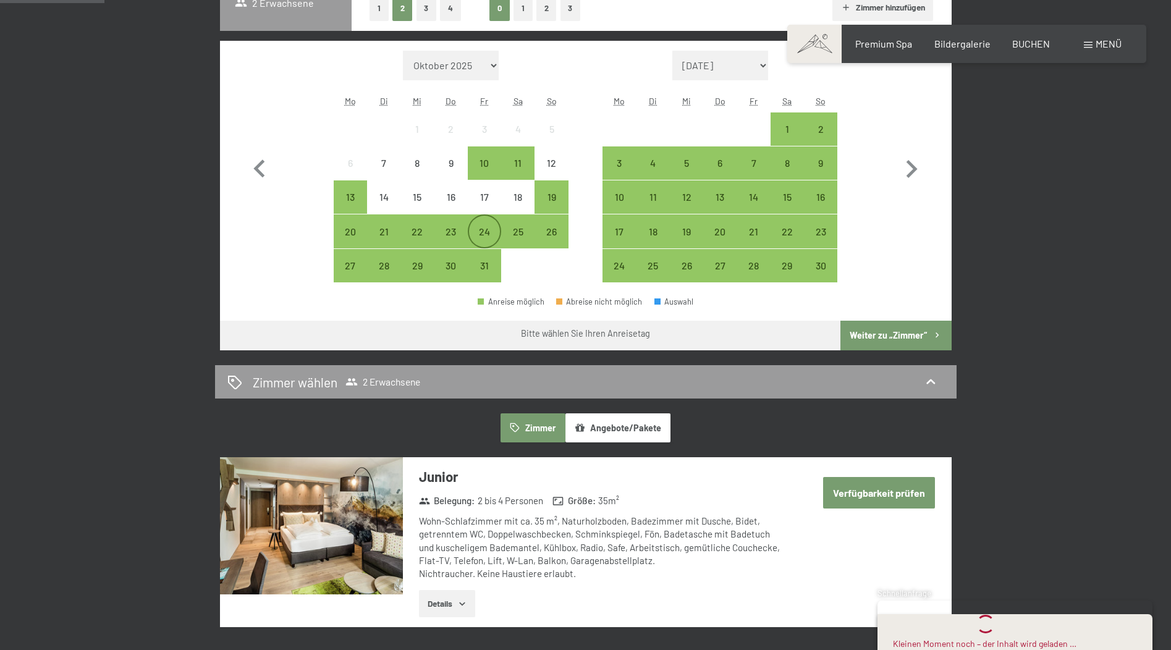
click at [481, 231] on div "24" at bounding box center [484, 242] width 31 height 31
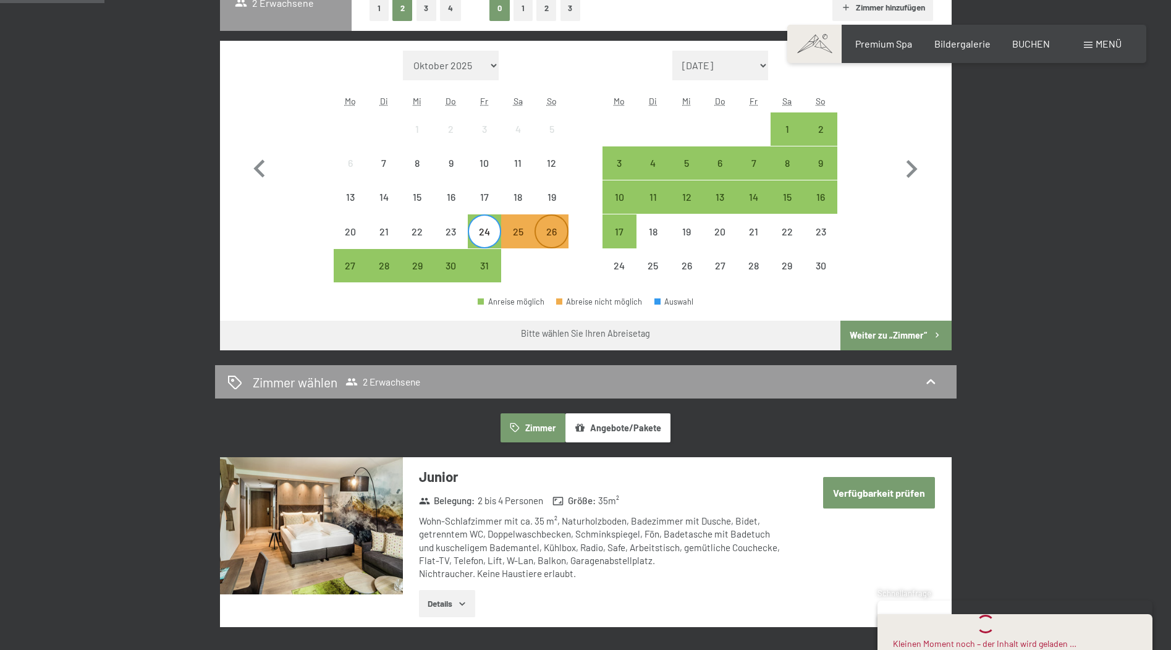
click at [555, 231] on div "26" at bounding box center [551, 242] width 31 height 31
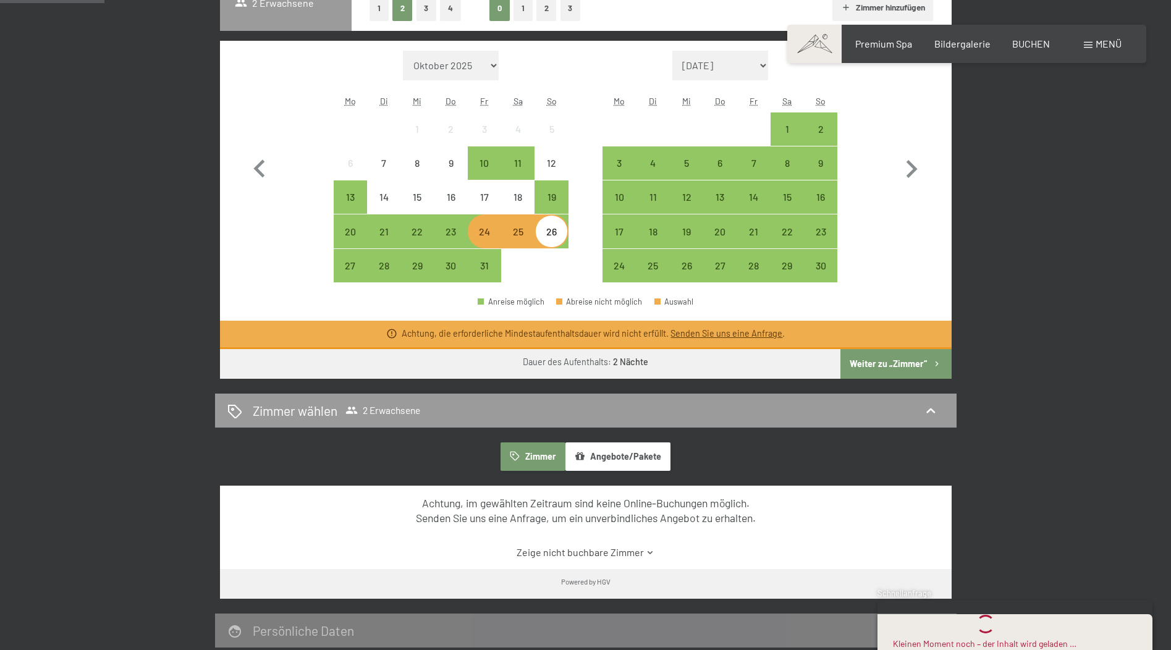
click at [491, 242] on div "24" at bounding box center [484, 242] width 31 height 31
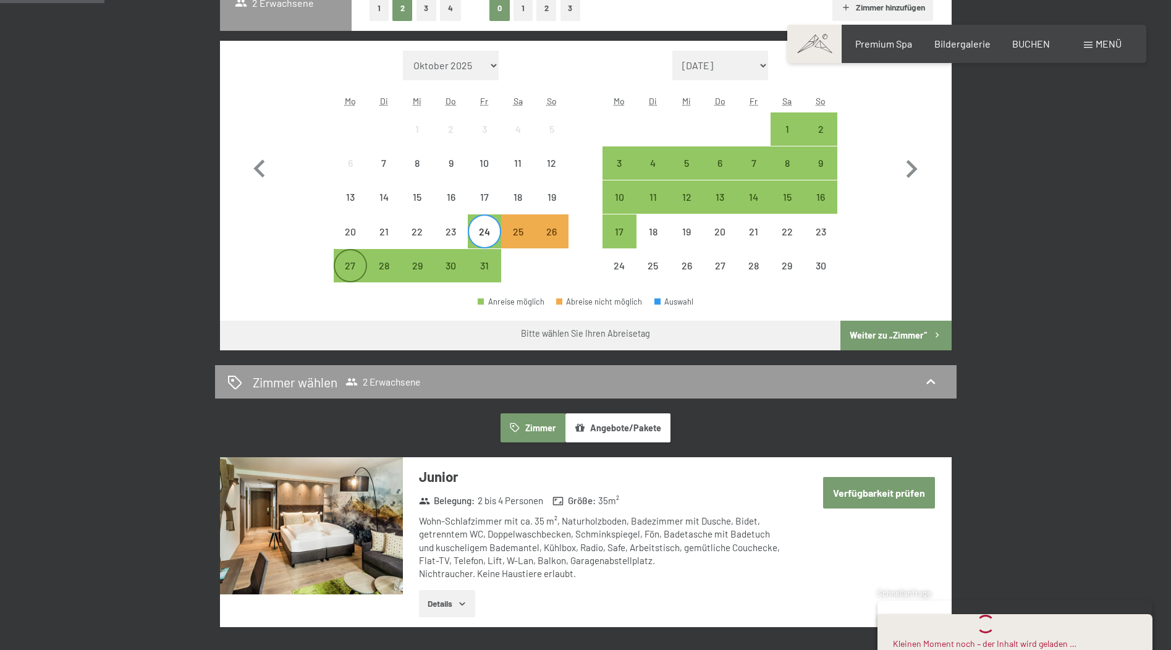
click at [342, 263] on div "27" at bounding box center [350, 276] width 31 height 31
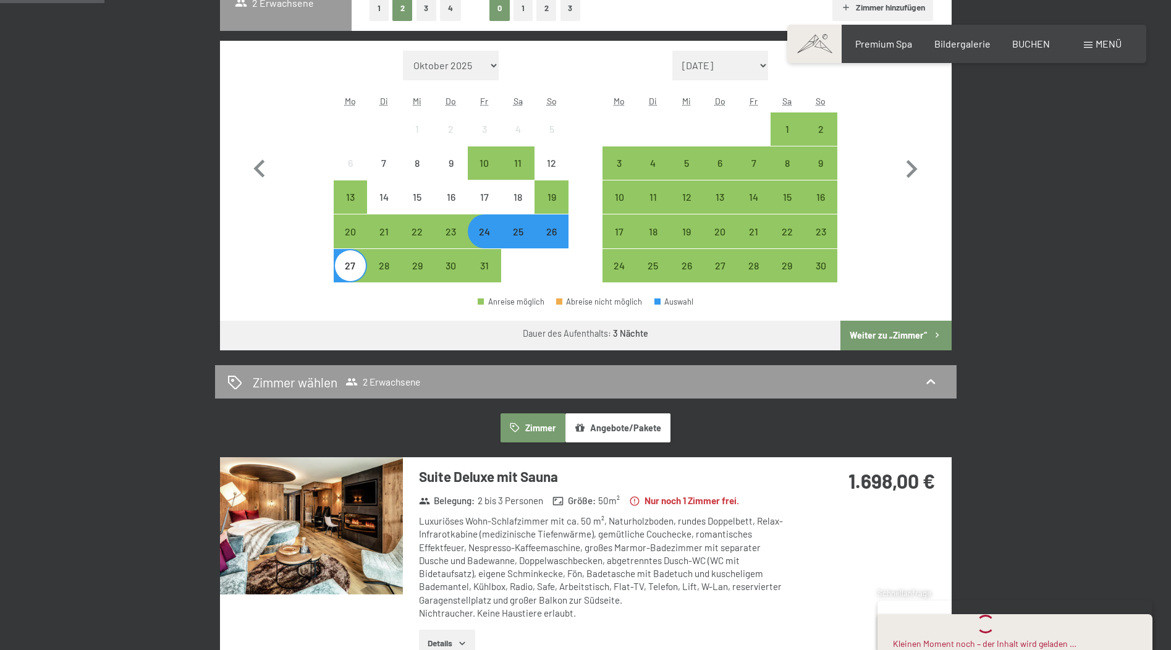
click at [486, 237] on div "24" at bounding box center [484, 242] width 31 height 31
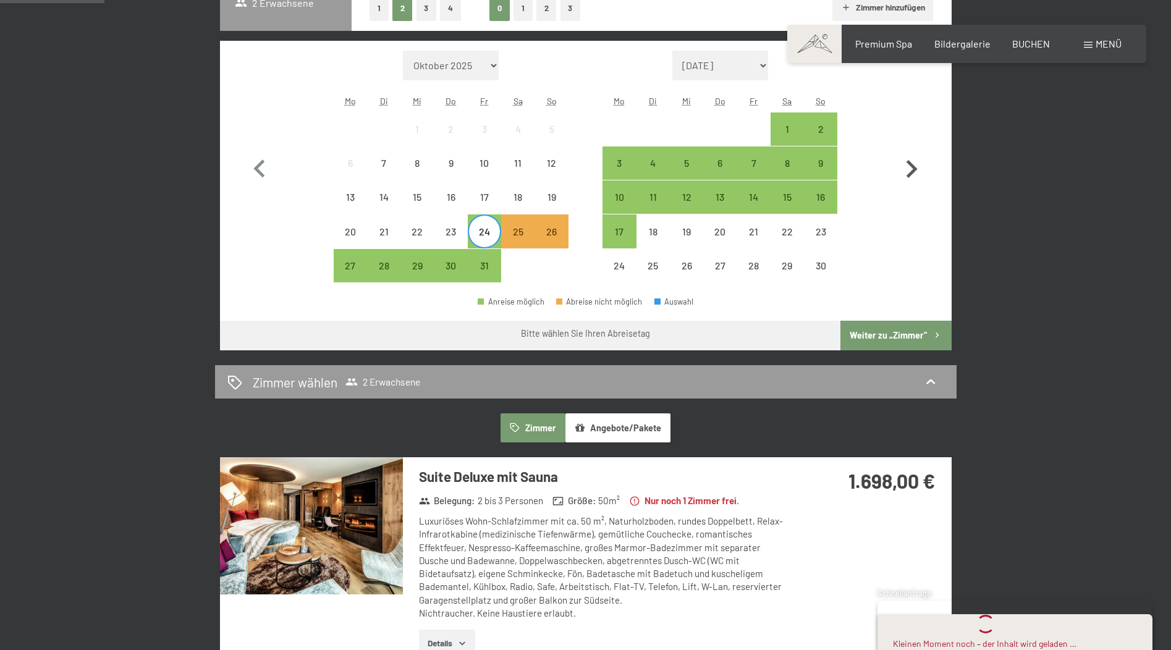
click at [905, 167] on icon "button" at bounding box center [912, 169] width 36 height 36
select select "2025-11-01"
select select "2025-12-01"
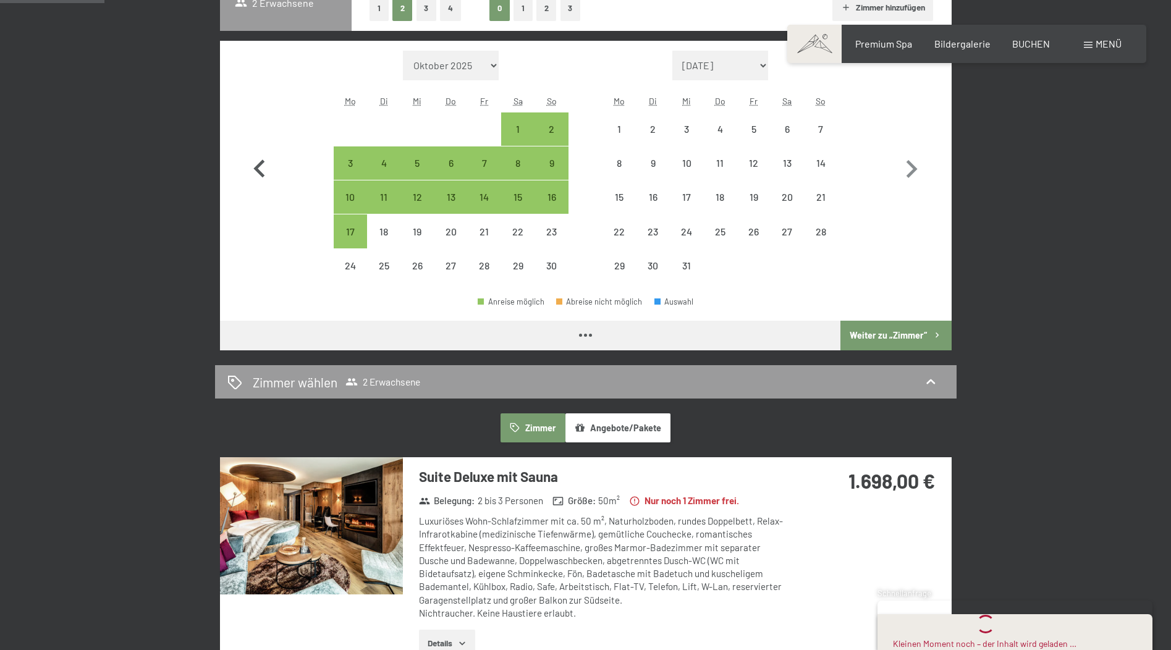
select select "2025-11-01"
select select "2025-12-01"
click at [259, 170] on icon "button" at bounding box center [258, 168] width 11 height 18
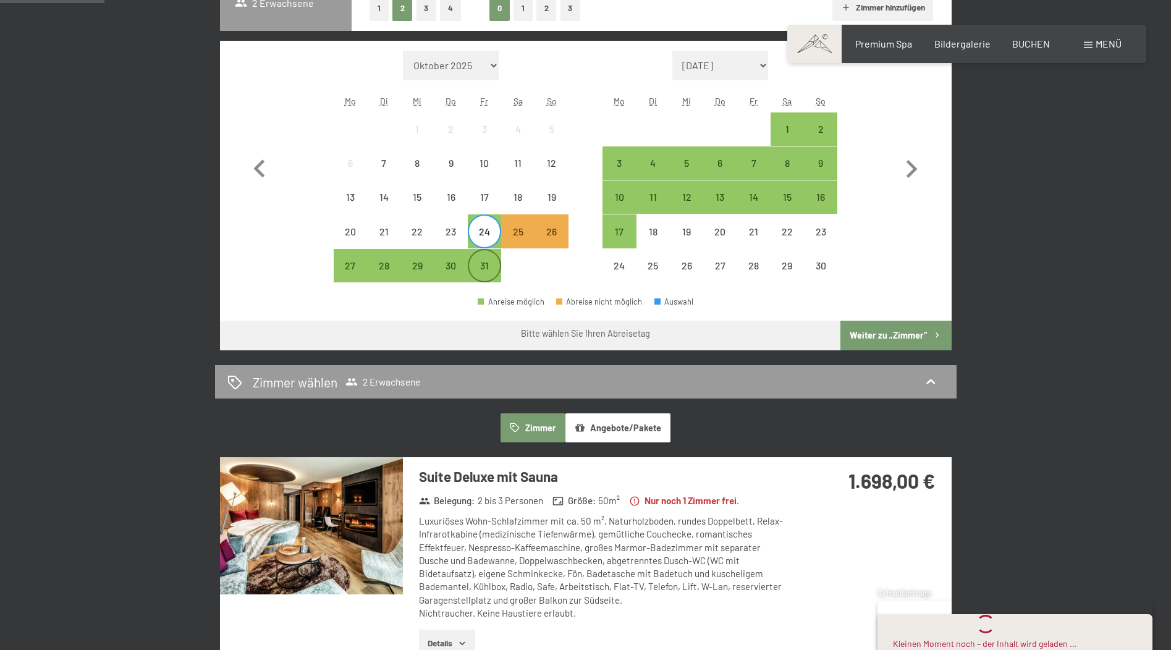
click at [496, 260] on div "31" at bounding box center [484, 265] width 31 height 31
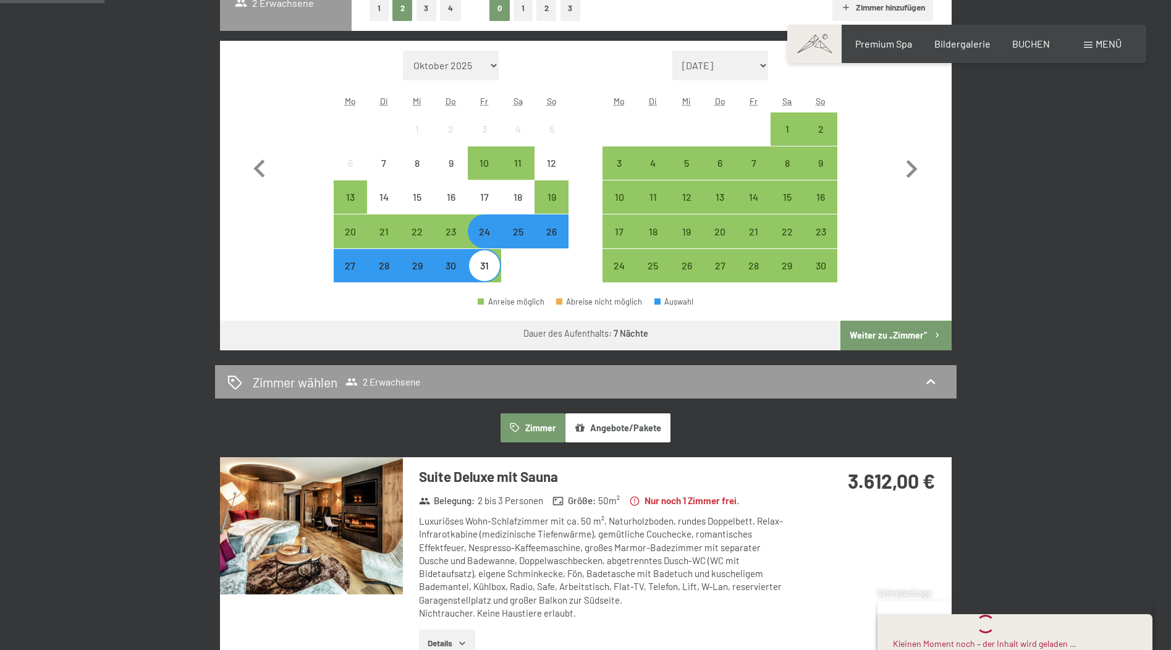
click at [483, 263] on div "31" at bounding box center [484, 276] width 31 height 31
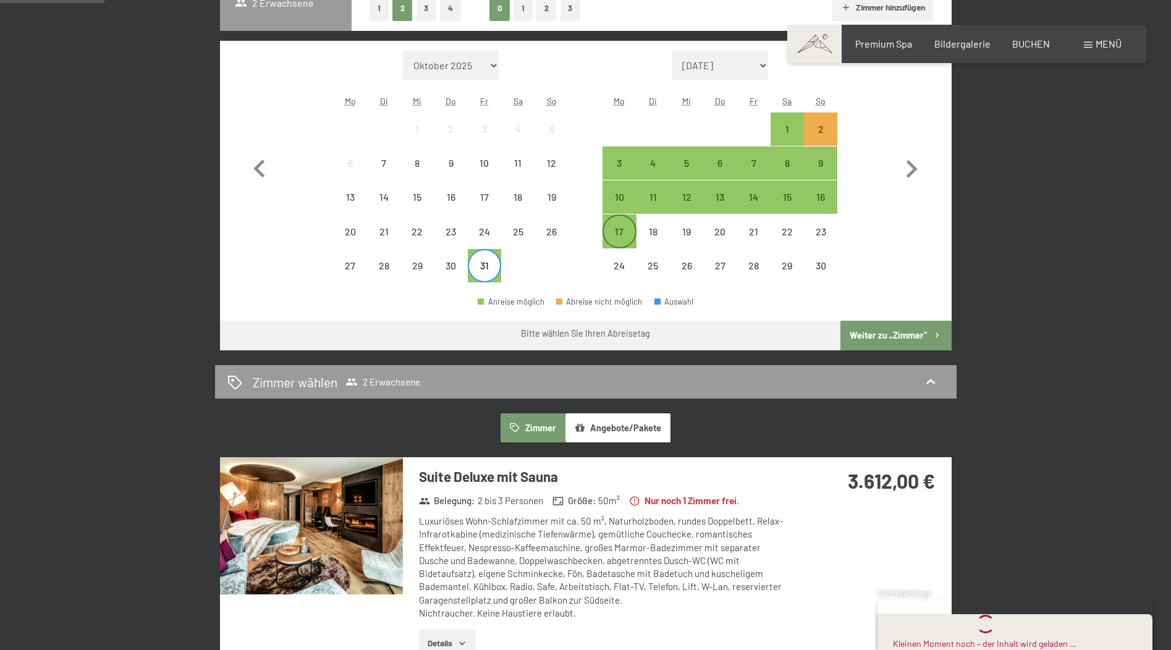
click at [605, 231] on div "17" at bounding box center [619, 242] width 31 height 31
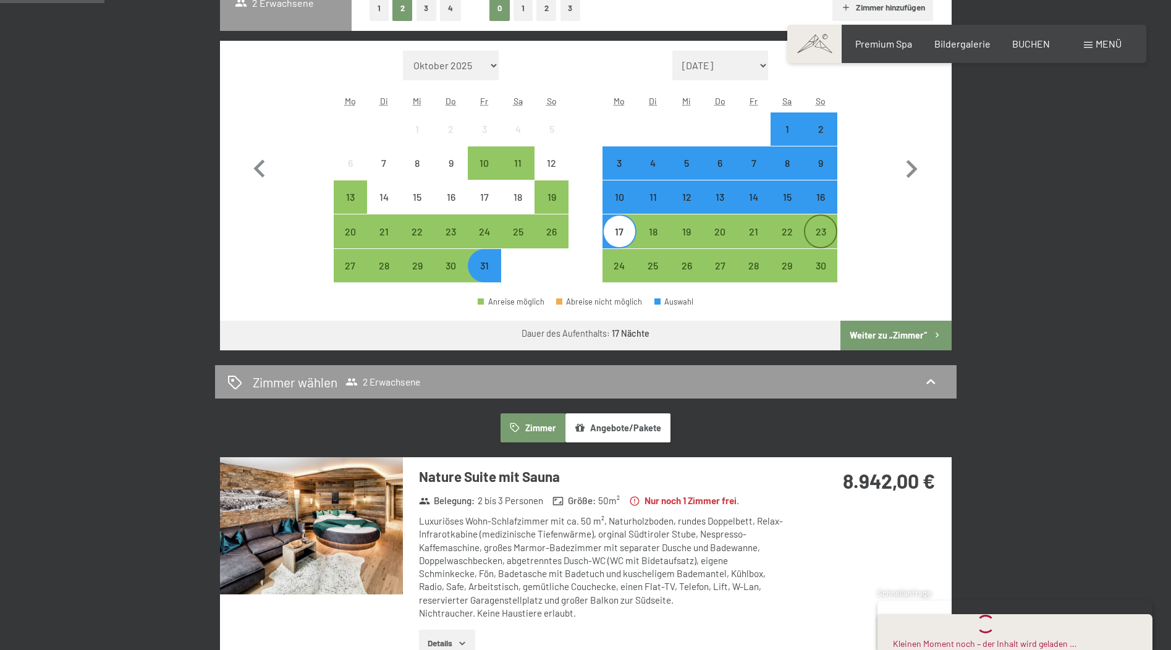
click at [831, 227] on div "23" at bounding box center [820, 242] width 31 height 31
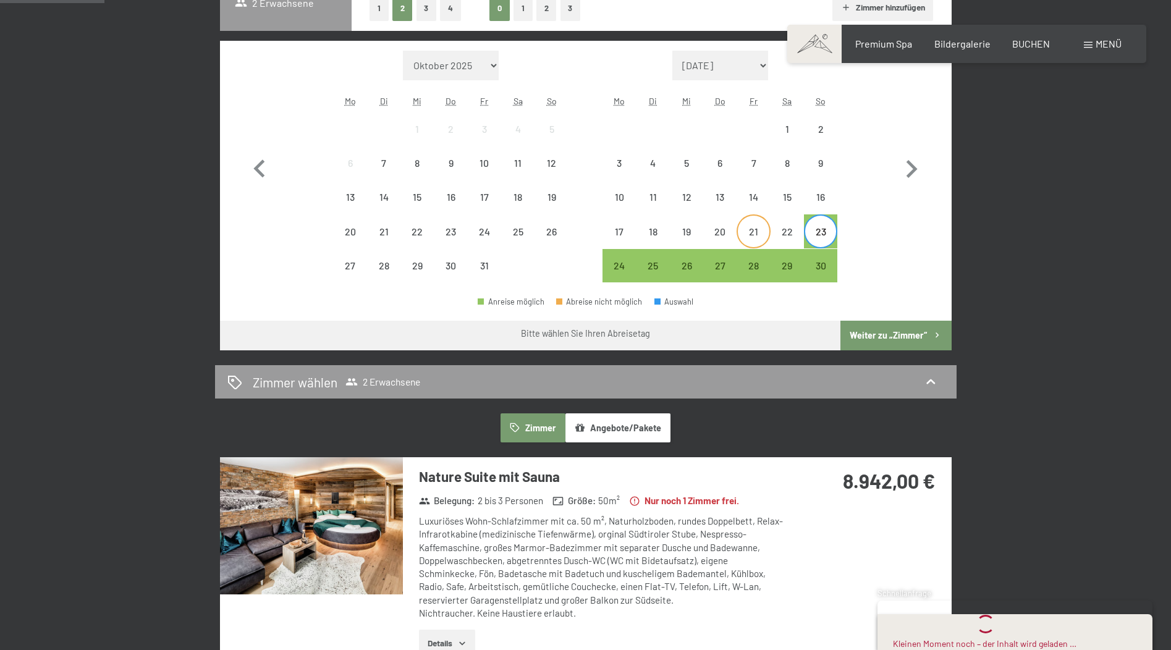
click at [743, 232] on div "21" at bounding box center [753, 242] width 31 height 31
click at [832, 235] on div "23" at bounding box center [820, 242] width 31 height 31
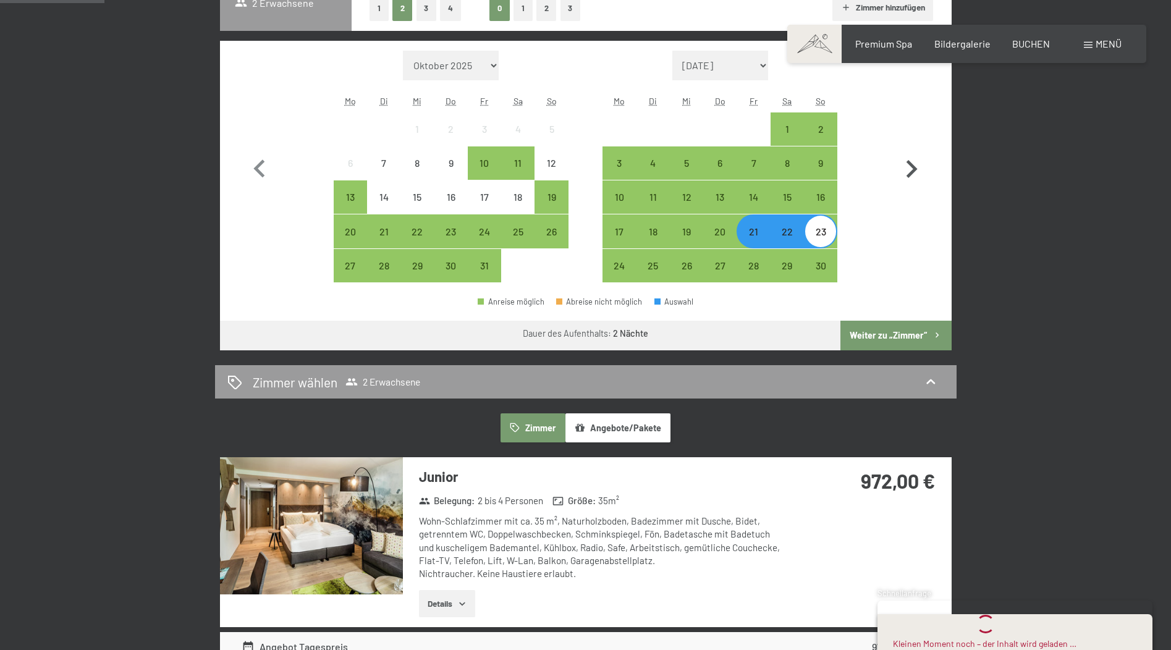
click at [908, 180] on icon "button" at bounding box center [912, 169] width 36 height 36
select select "2025-11-01"
select select "2025-12-01"
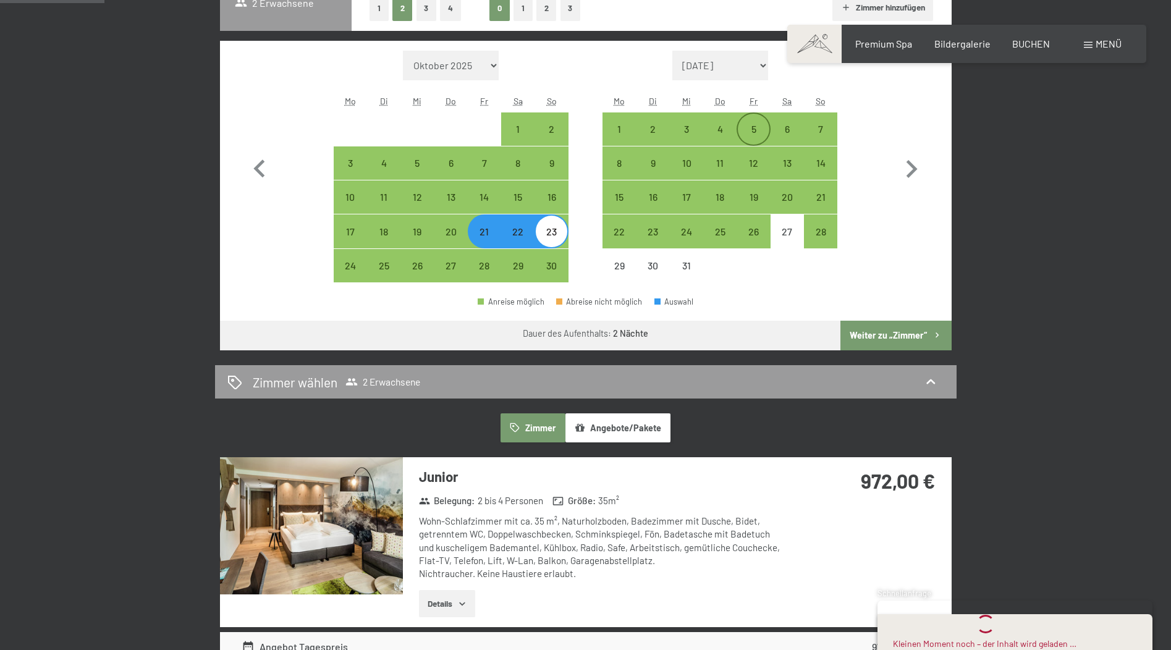
click at [755, 125] on div "5" at bounding box center [753, 139] width 31 height 31
select select "2025-11-01"
select select "2025-12-01"
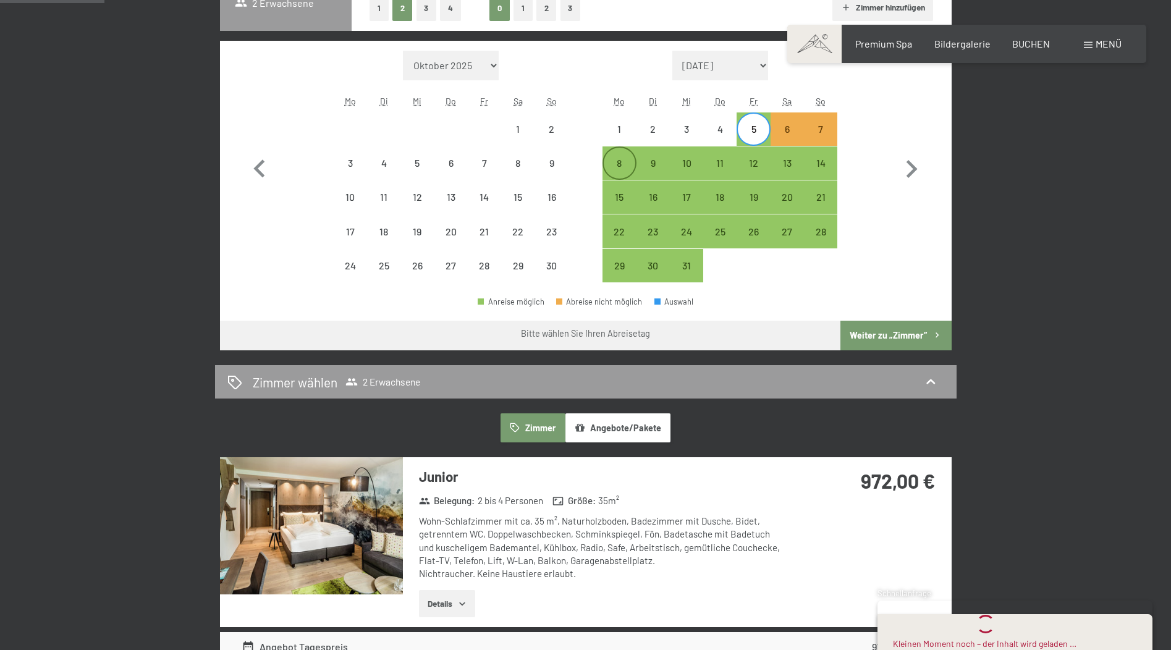
click at [619, 160] on div "8" at bounding box center [619, 173] width 31 height 31
select select "2025-11-01"
select select "2025-12-01"
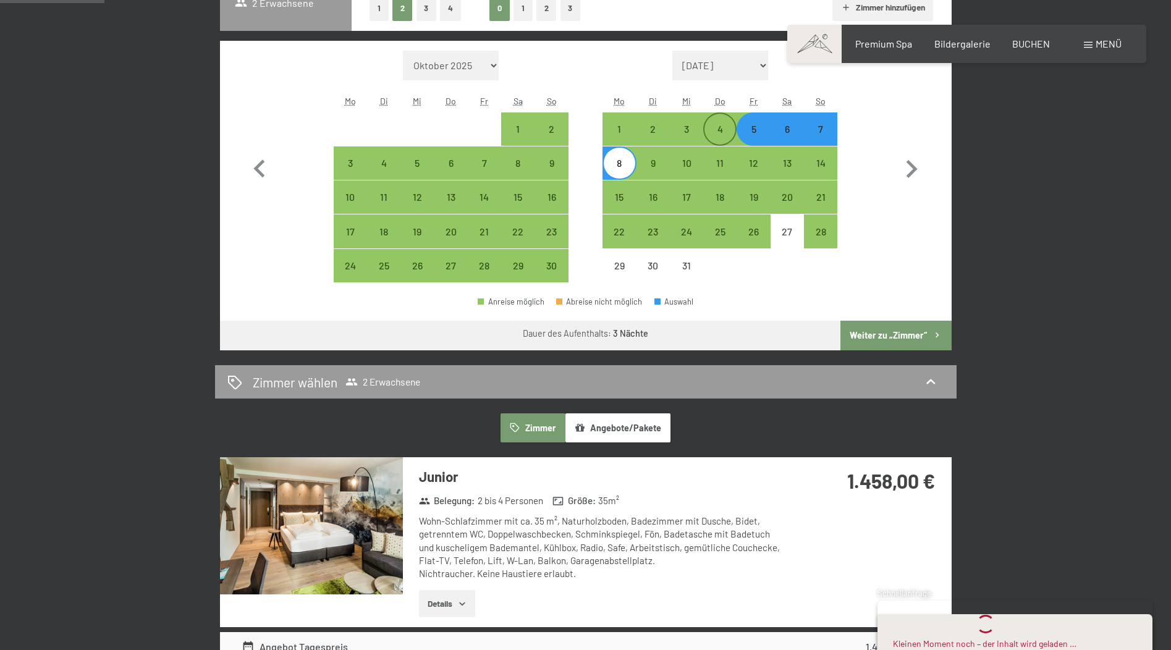
click at [727, 128] on div "4" at bounding box center [720, 139] width 31 height 31
select select "2025-11-01"
select select "2025-12-01"
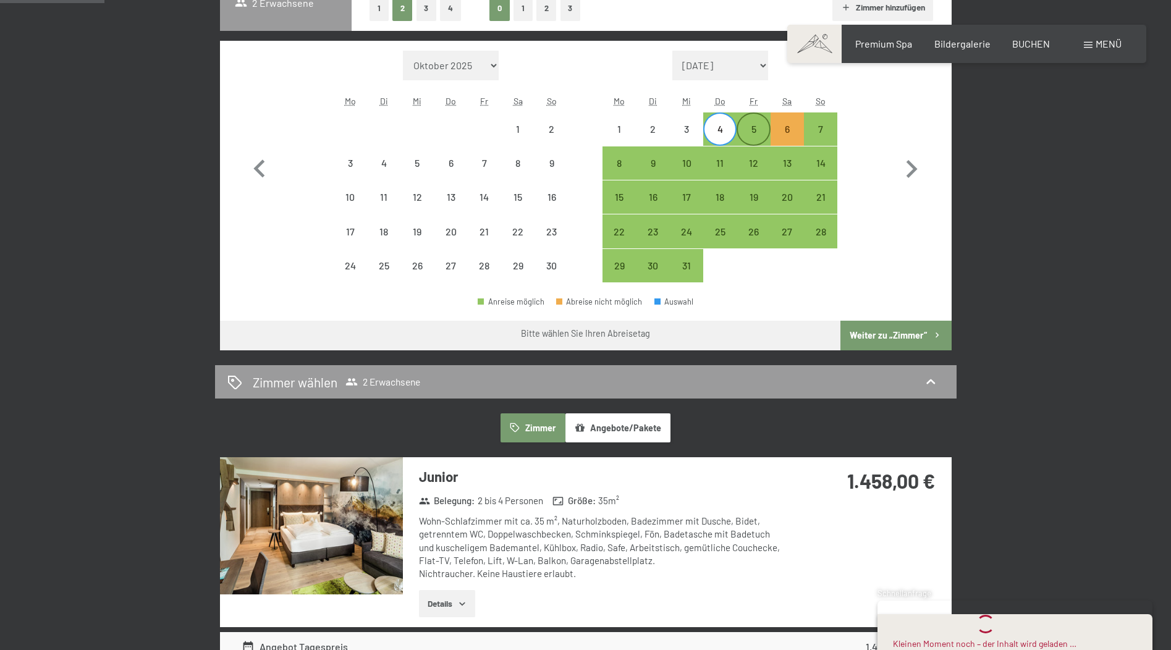
click at [766, 132] on div "5" at bounding box center [753, 139] width 31 height 31
select select "2025-11-01"
select select "2025-12-01"
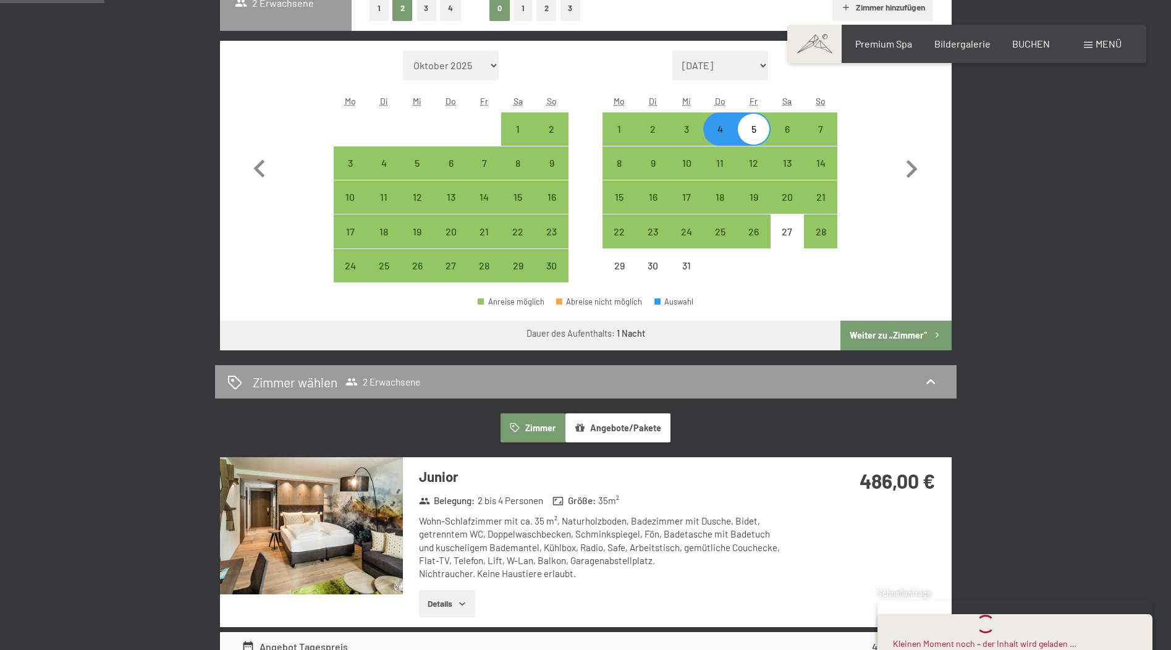
click at [724, 129] on div "4" at bounding box center [720, 139] width 31 height 31
select select "2025-11-01"
select select "2025-12-01"
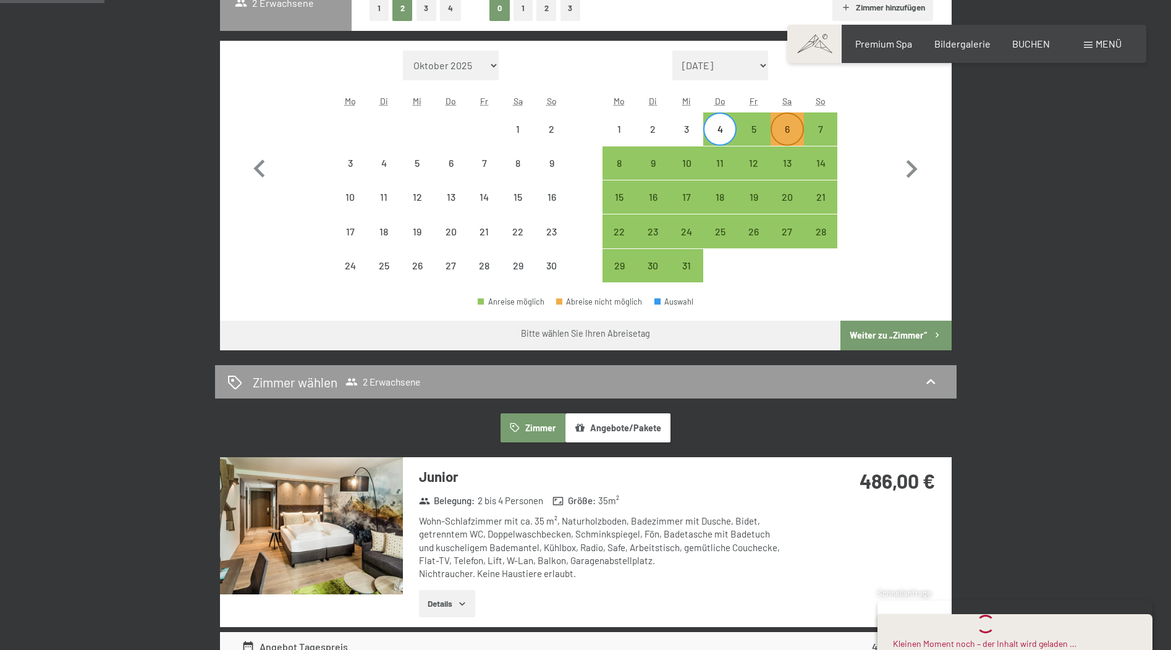
click at [790, 134] on div "6" at bounding box center [787, 139] width 31 height 31
select select "2025-11-01"
select select "2025-12-01"
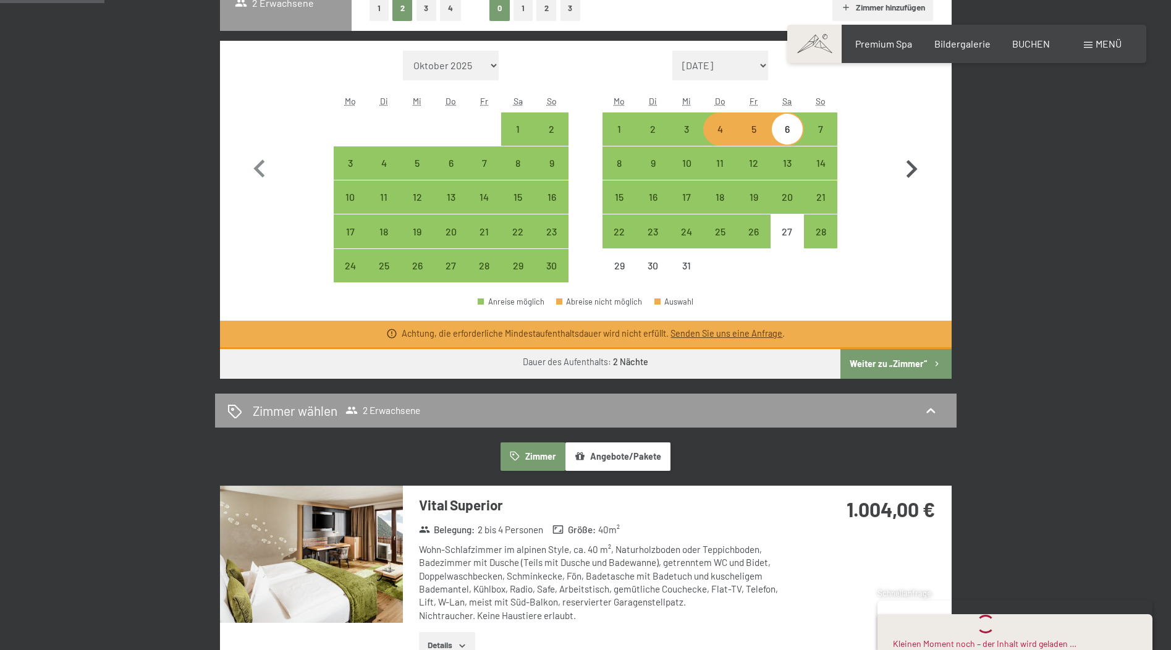
click at [912, 155] on icon "button" at bounding box center [912, 169] width 36 height 36
select select "2025-12-01"
select select "2026-01-01"
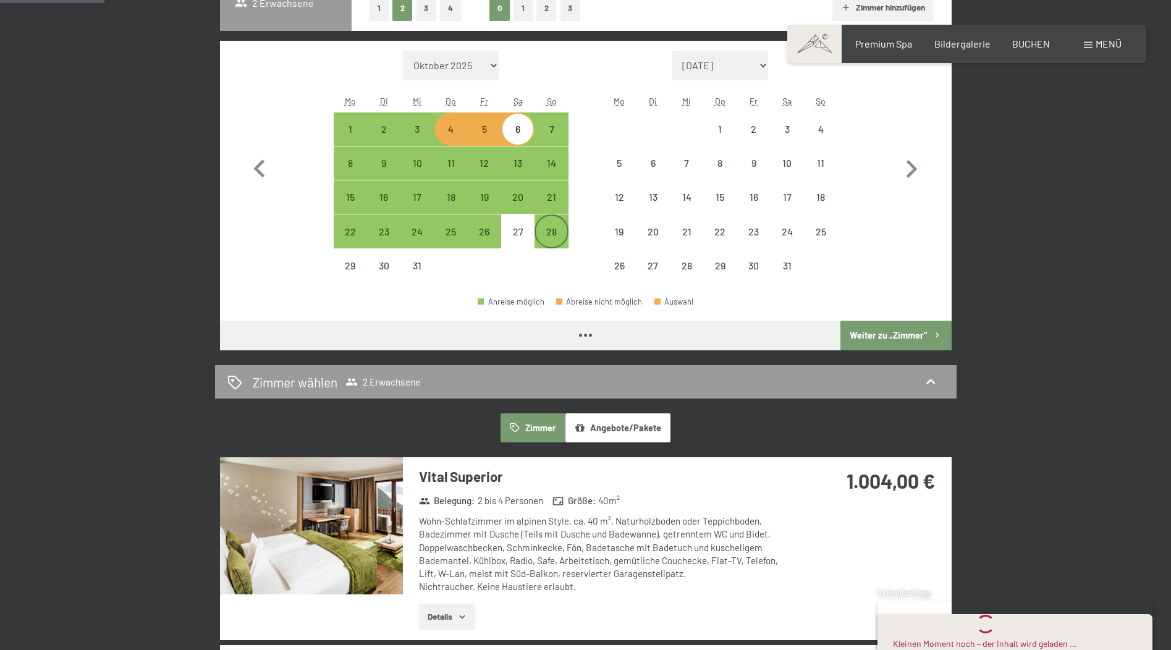
select select "2025-12-01"
select select "2026-01-01"
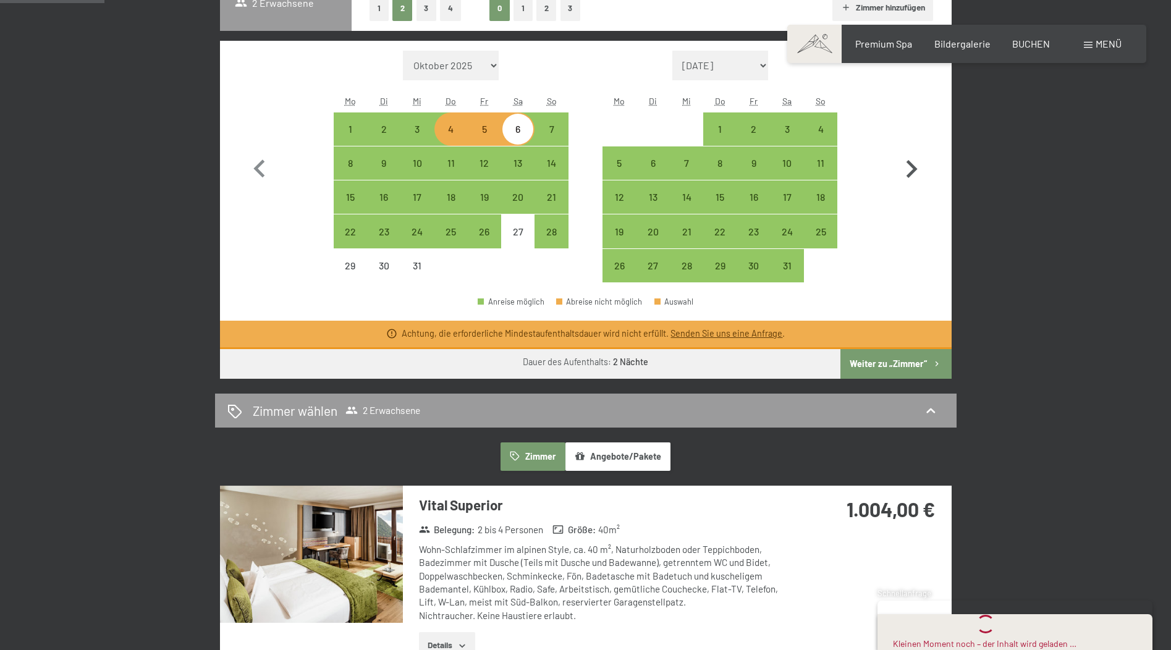
click at [918, 165] on icon "button" at bounding box center [912, 169] width 36 height 36
select select "2026-01-01"
select select "2026-02-01"
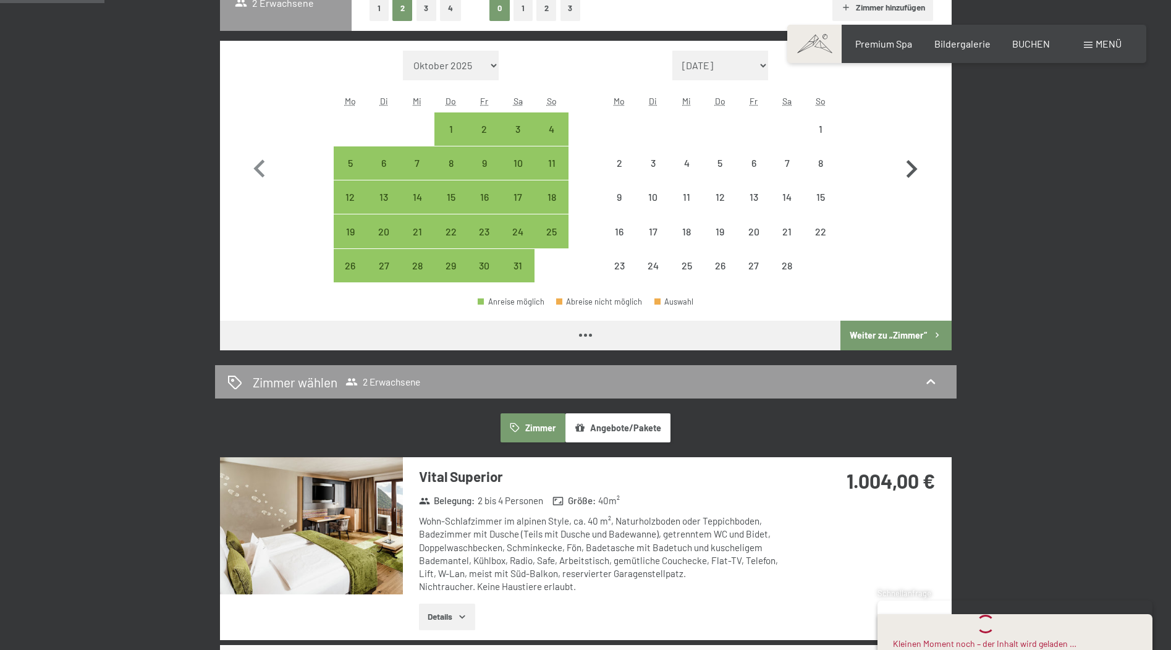
click at [918, 165] on icon "button" at bounding box center [912, 169] width 36 height 36
select select "2026-02-01"
select select "2026-03-01"
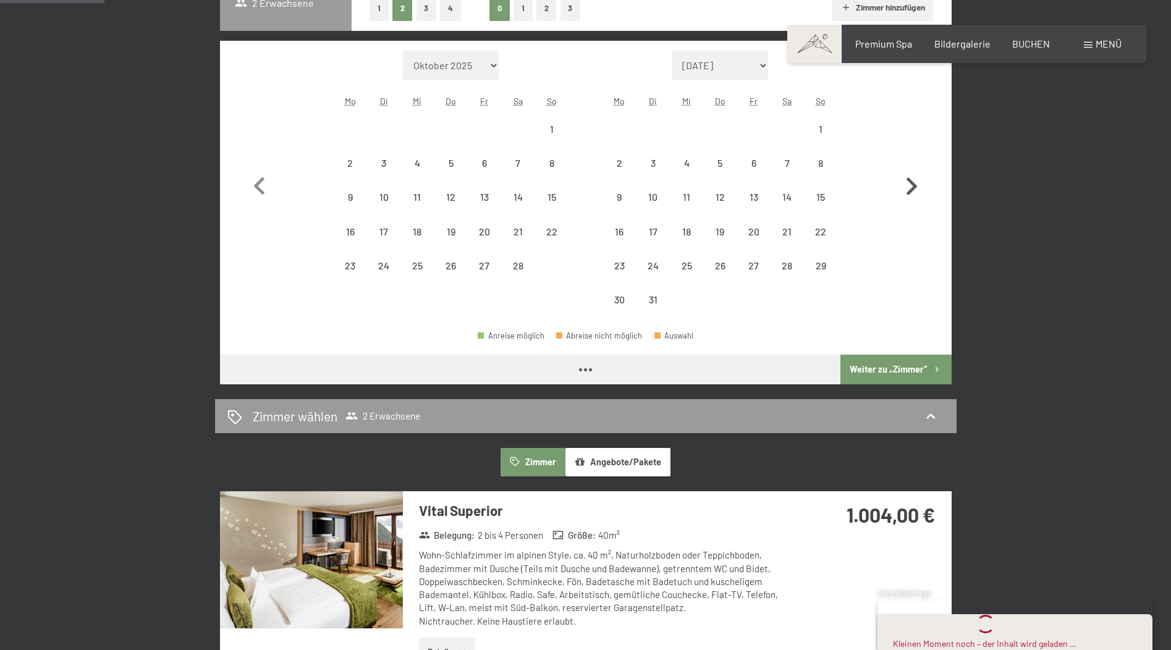
select select "2026-02-01"
select select "2026-03-01"
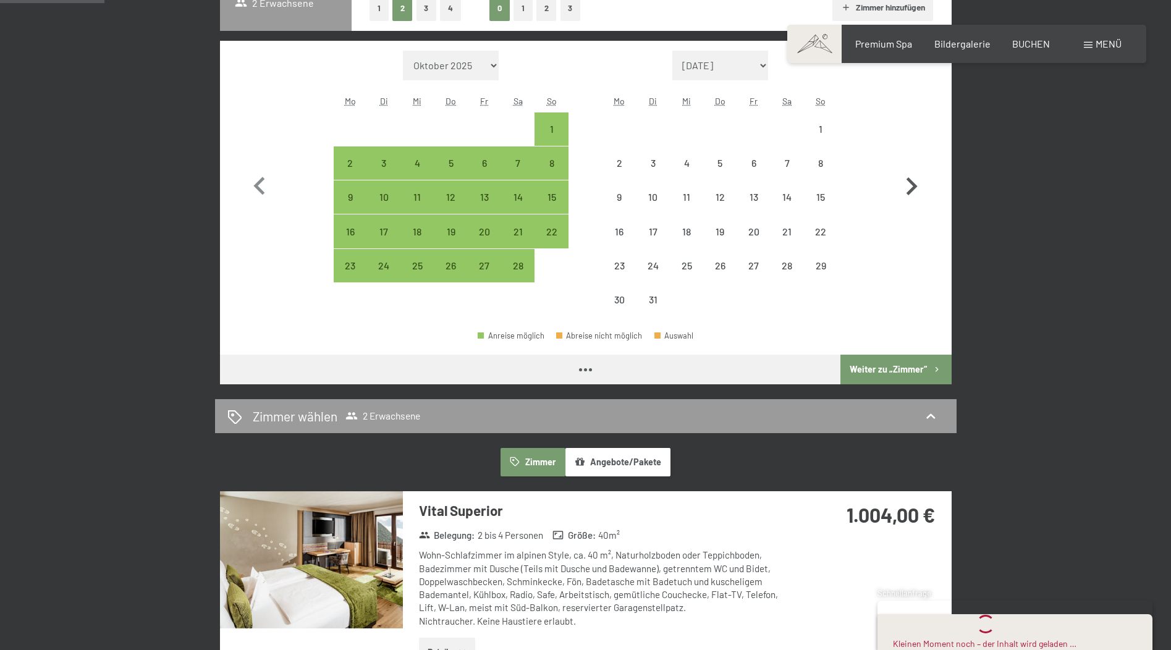
select select "2026-02-01"
select select "2026-03-01"
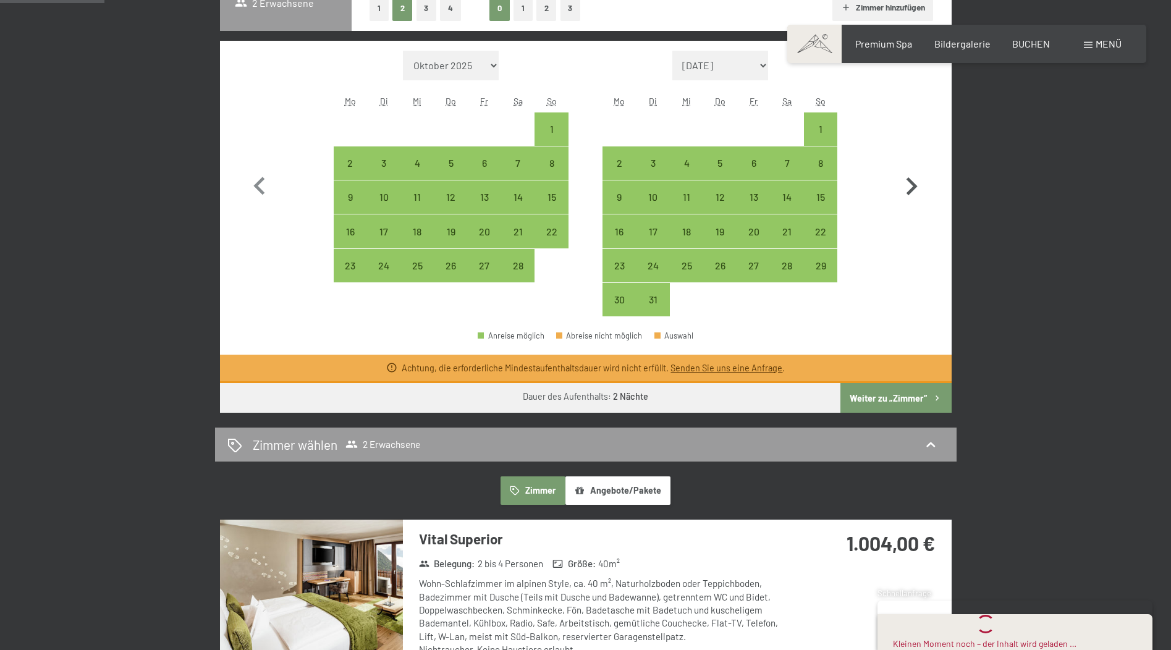
click at [918, 165] on button "button" at bounding box center [912, 184] width 36 height 266
select select "2026-03-01"
select select "2026-04-01"
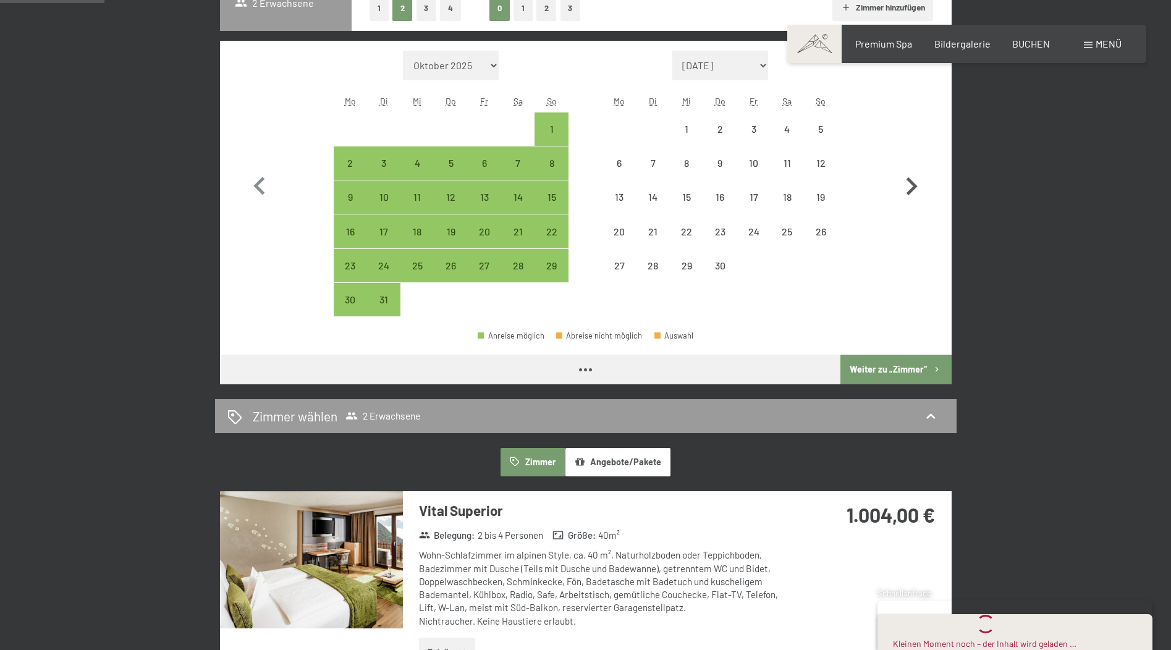
select select "2026-03-01"
select select "2026-04-01"
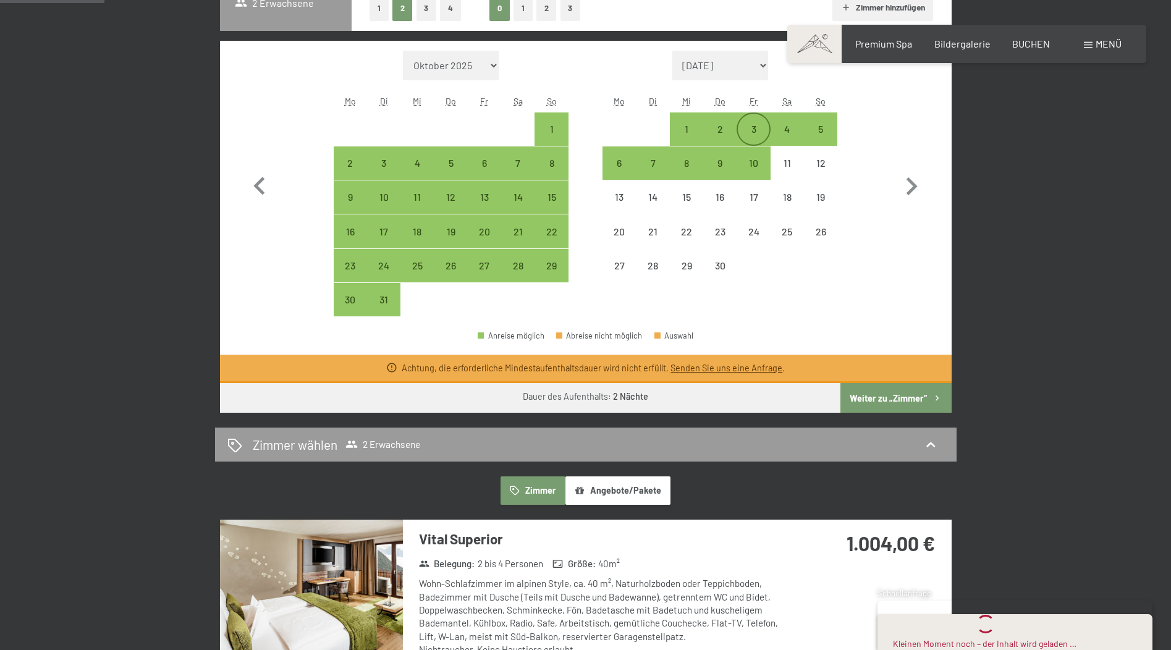
click at [755, 127] on div "3" at bounding box center [753, 139] width 31 height 31
select select "2026-03-01"
select select "2026-04-01"
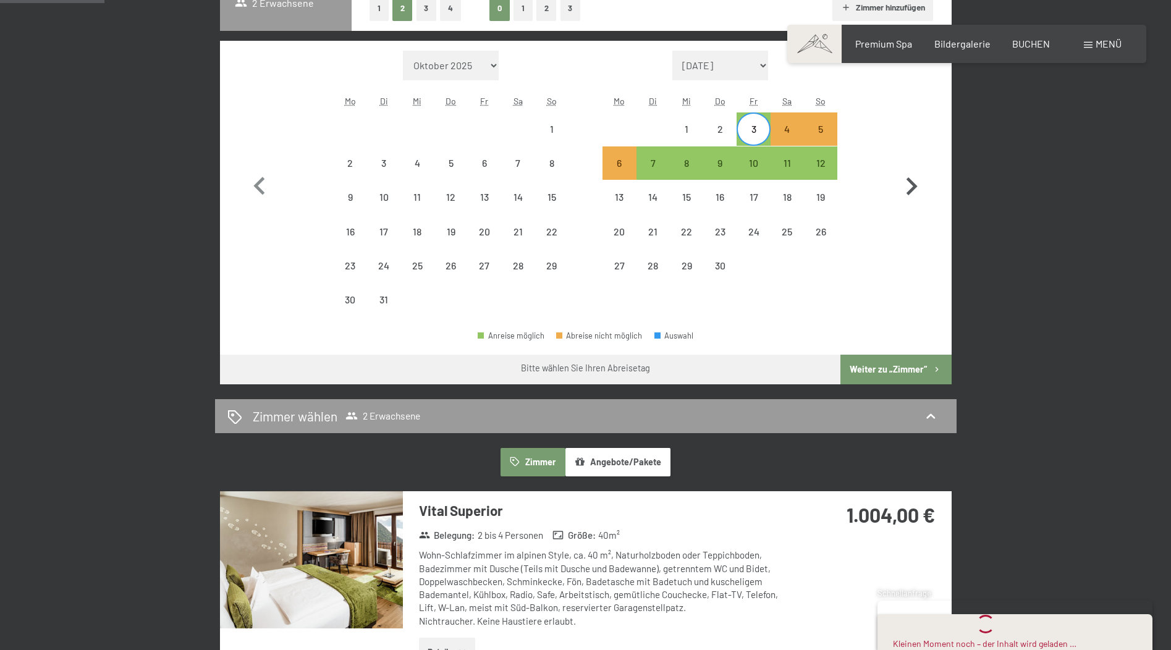
click at [920, 184] on icon "button" at bounding box center [912, 187] width 36 height 36
select select "2026-04-01"
select select "2026-05-01"
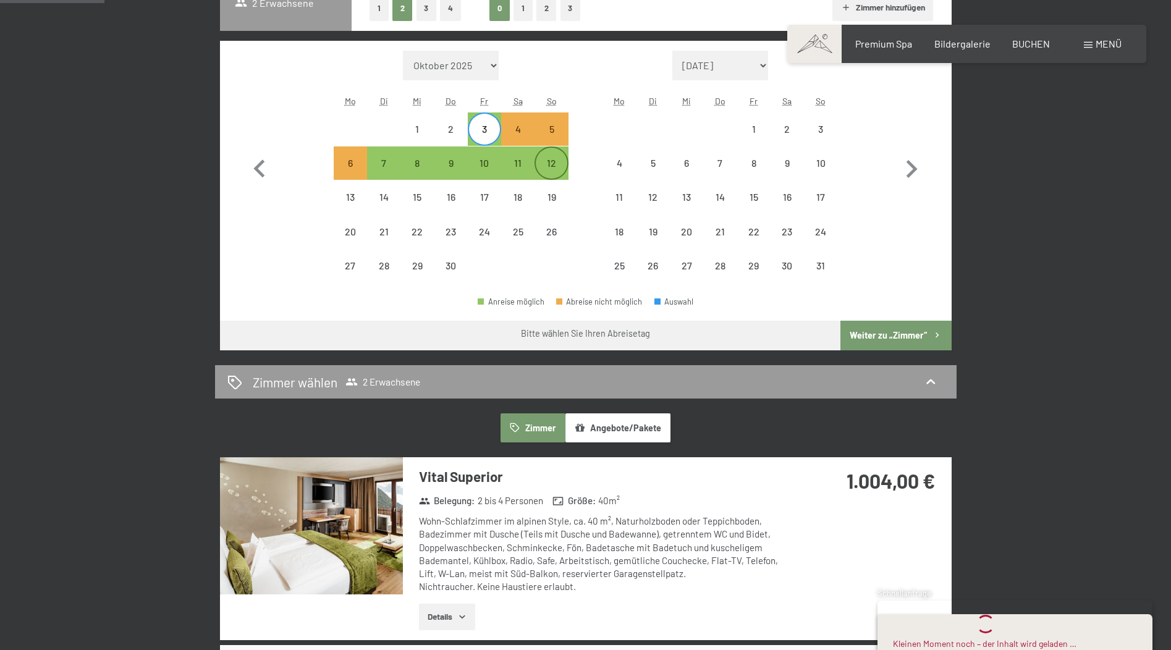
click at [538, 166] on div "12" at bounding box center [551, 173] width 31 height 31
select select "2026-04-01"
select select "2026-05-01"
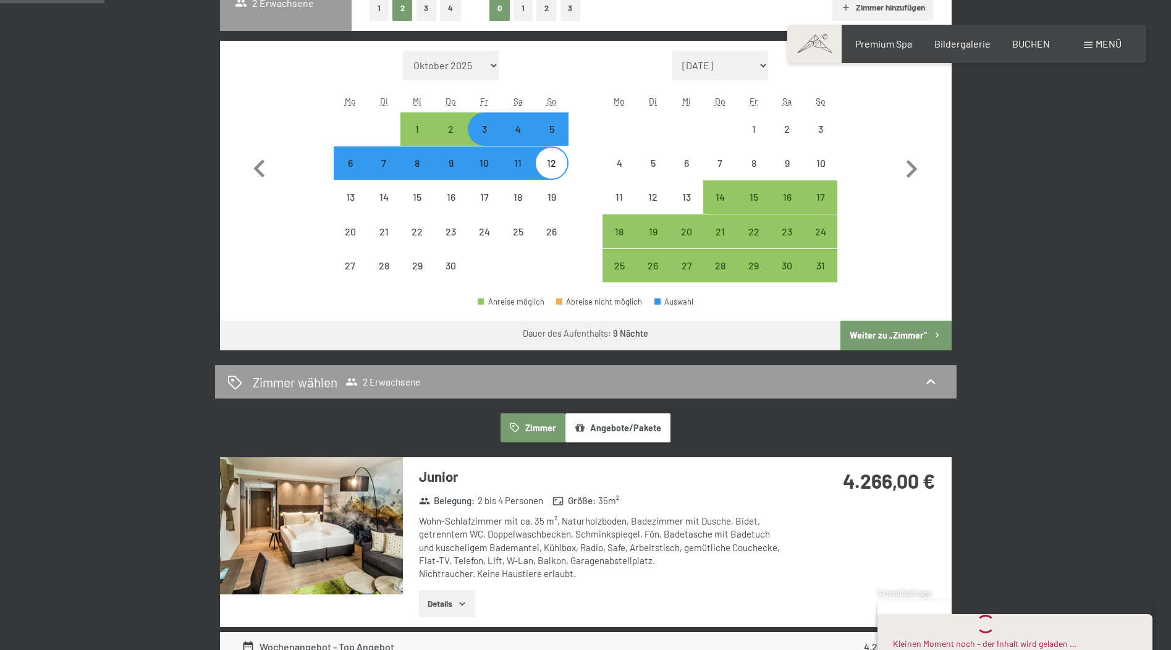
click at [561, 173] on div "12" at bounding box center [551, 173] width 31 height 31
select select "2026-04-01"
select select "2026-05-01"
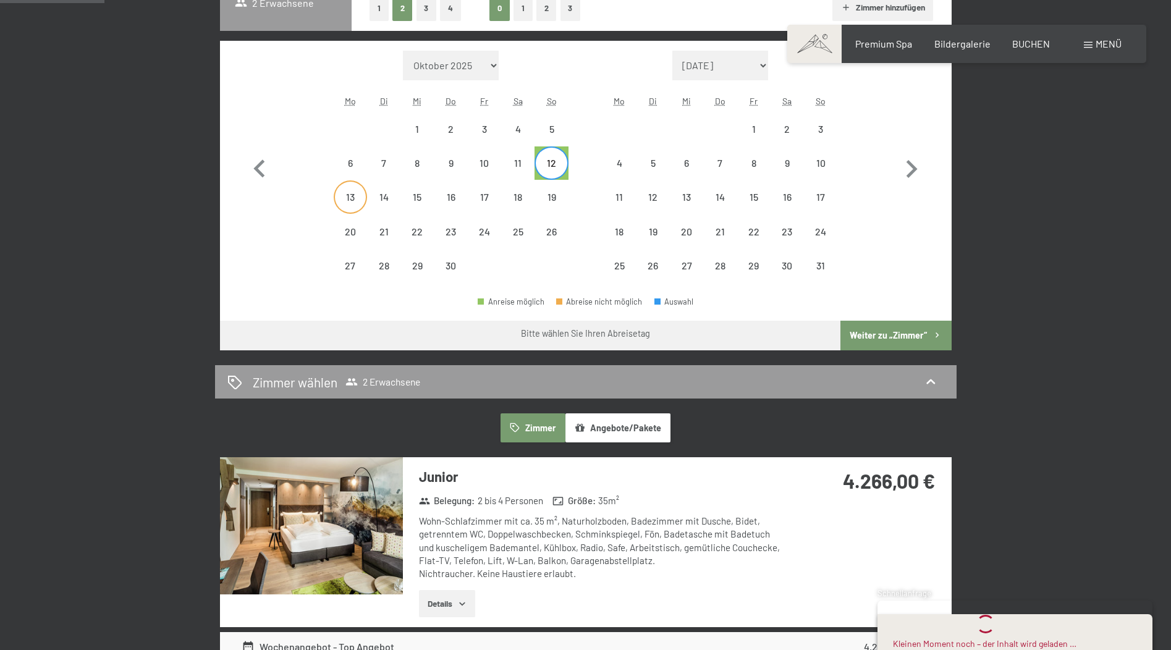
click at [350, 194] on div "13" at bounding box center [350, 207] width 31 height 31
select select "2026-04-01"
select select "2026-05-01"
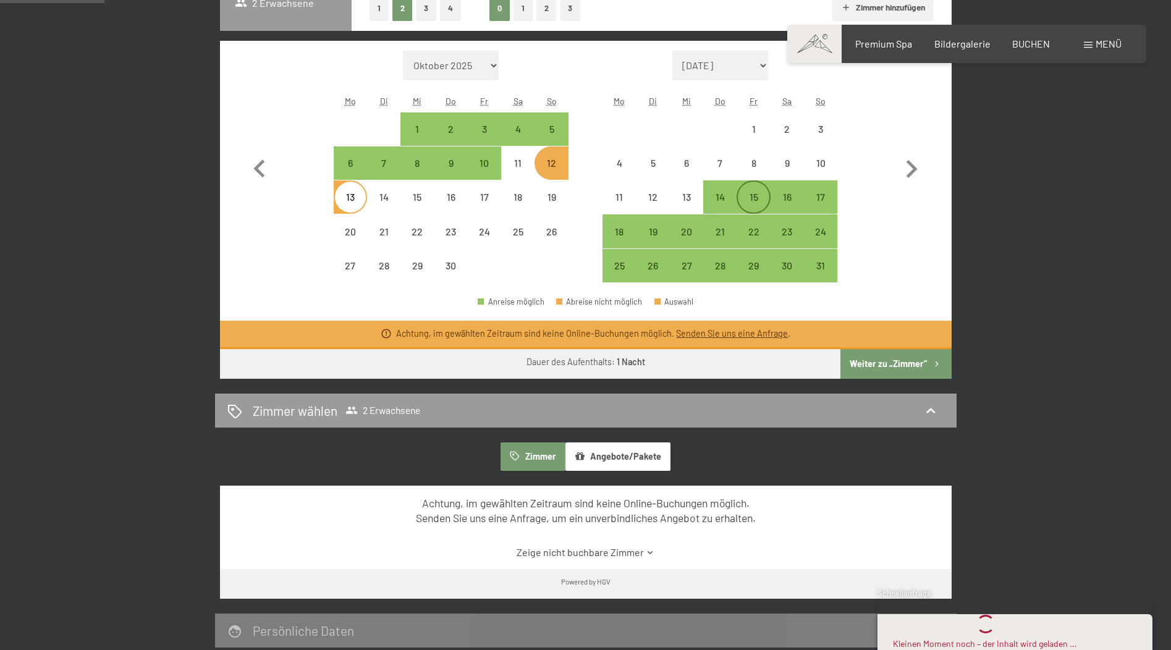
click at [762, 197] on div "15" at bounding box center [753, 207] width 31 height 31
select select "2026-04-01"
select select "2026-05-01"
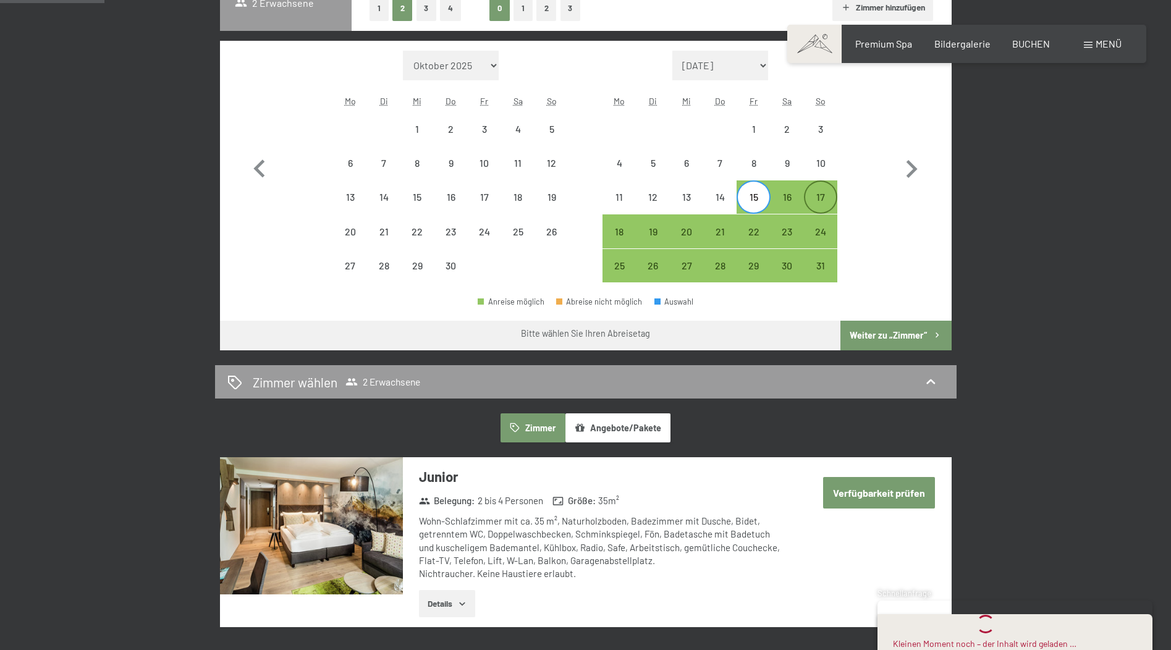
click at [831, 198] on div "17" at bounding box center [820, 207] width 31 height 31
select select "2026-04-01"
select select "2026-05-01"
